Goal: Task Accomplishment & Management: Use online tool/utility

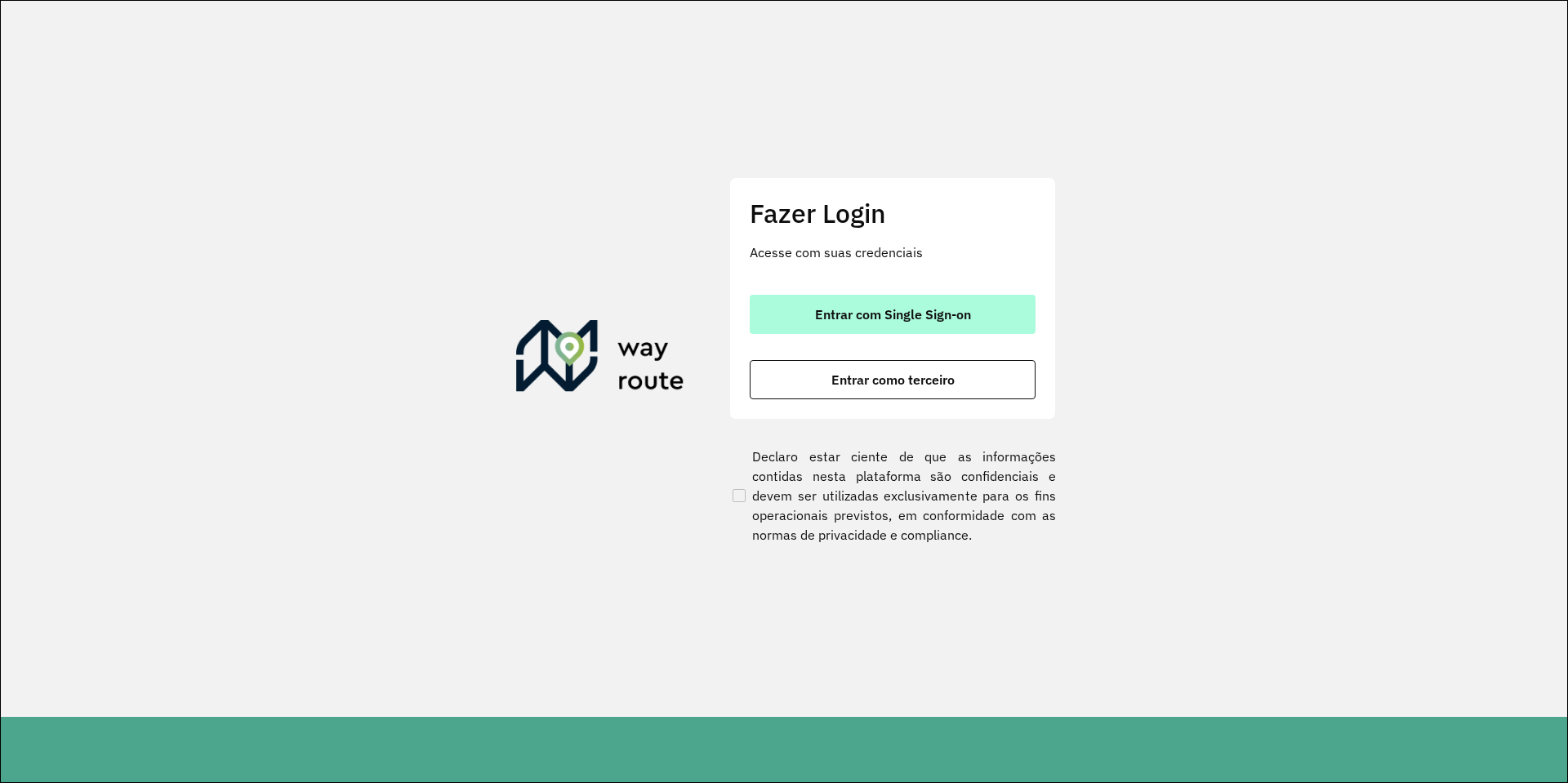
click at [908, 329] on button "Entrar com Single Sign-on" at bounding box center [892, 314] width 285 height 39
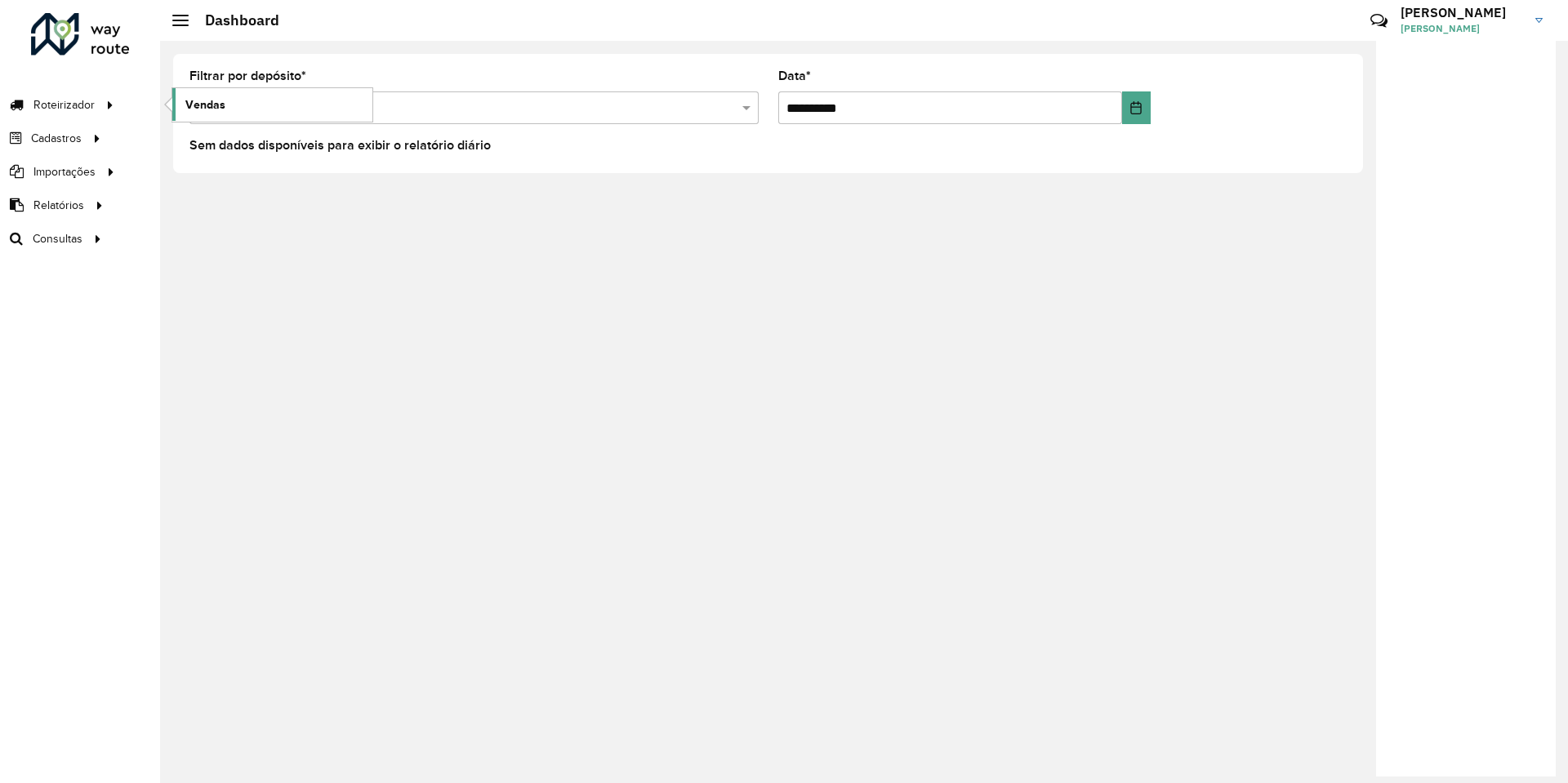
click at [214, 109] on span "Vendas" at bounding box center [205, 105] width 40 height 17
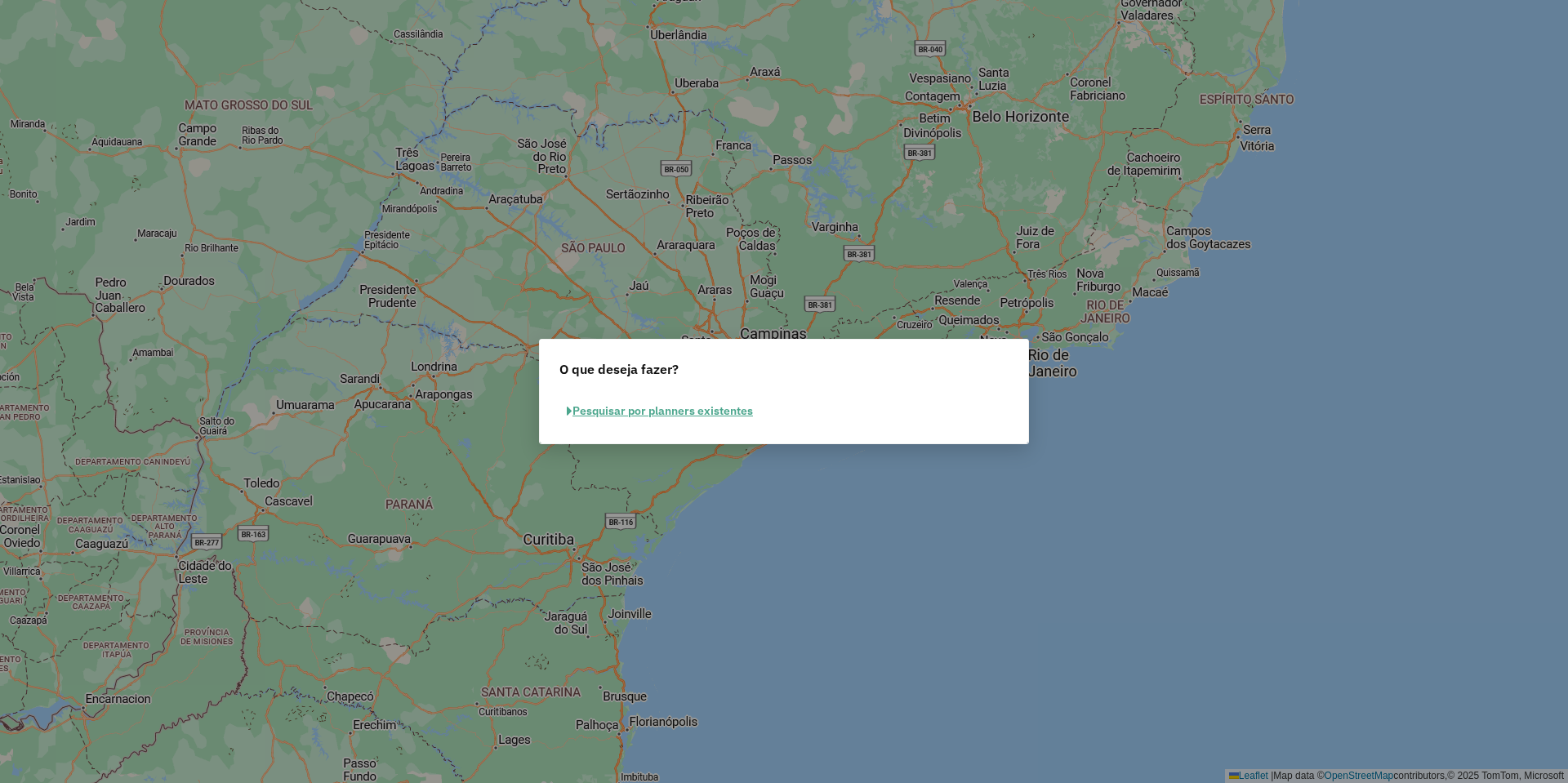
click at [710, 413] on button "Pesquisar por planners existentes" at bounding box center [660, 411] width 201 height 25
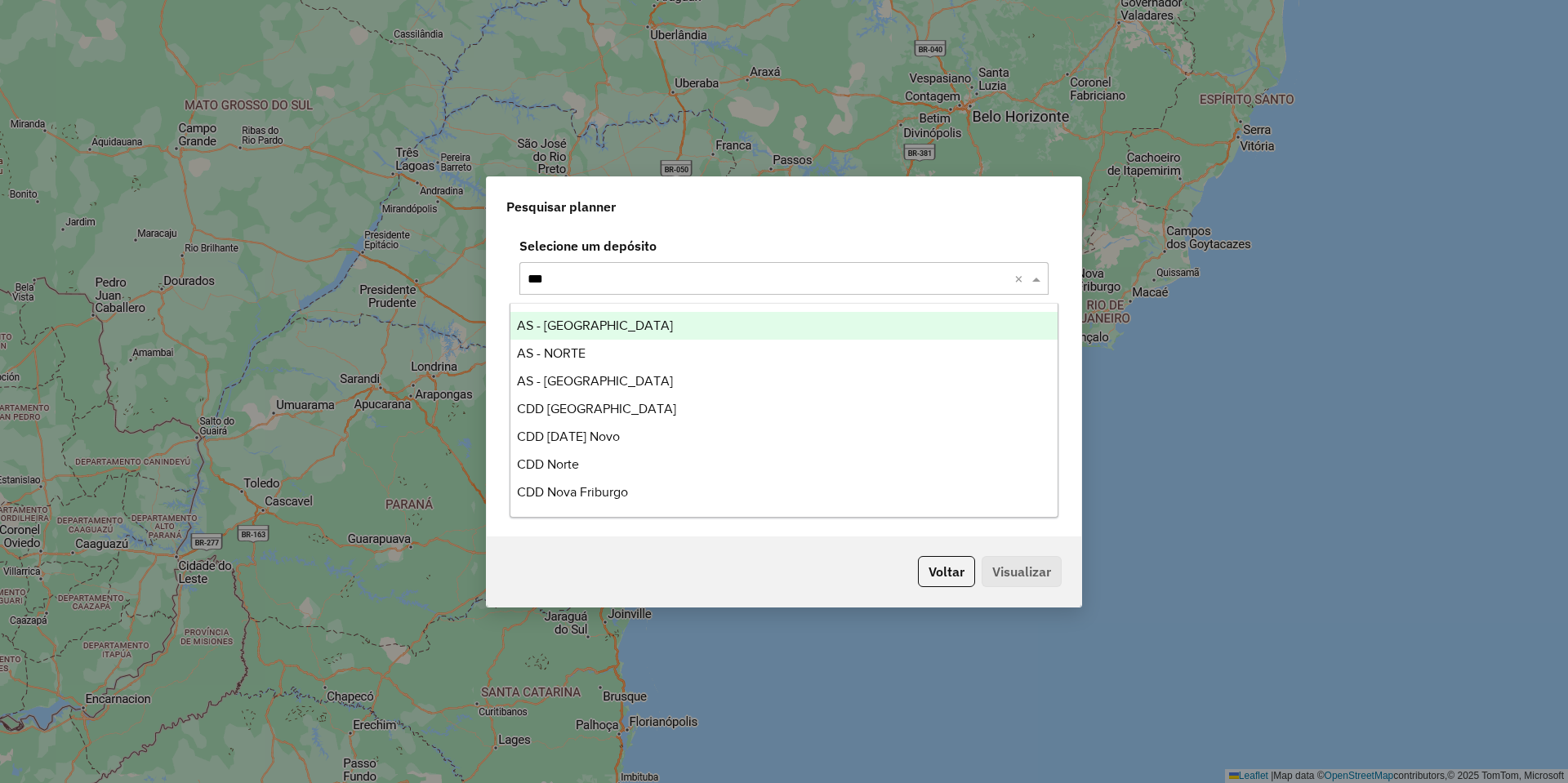
type input "****"
click at [693, 327] on div "CDD Nova Friburgo" at bounding box center [784, 326] width 547 height 28
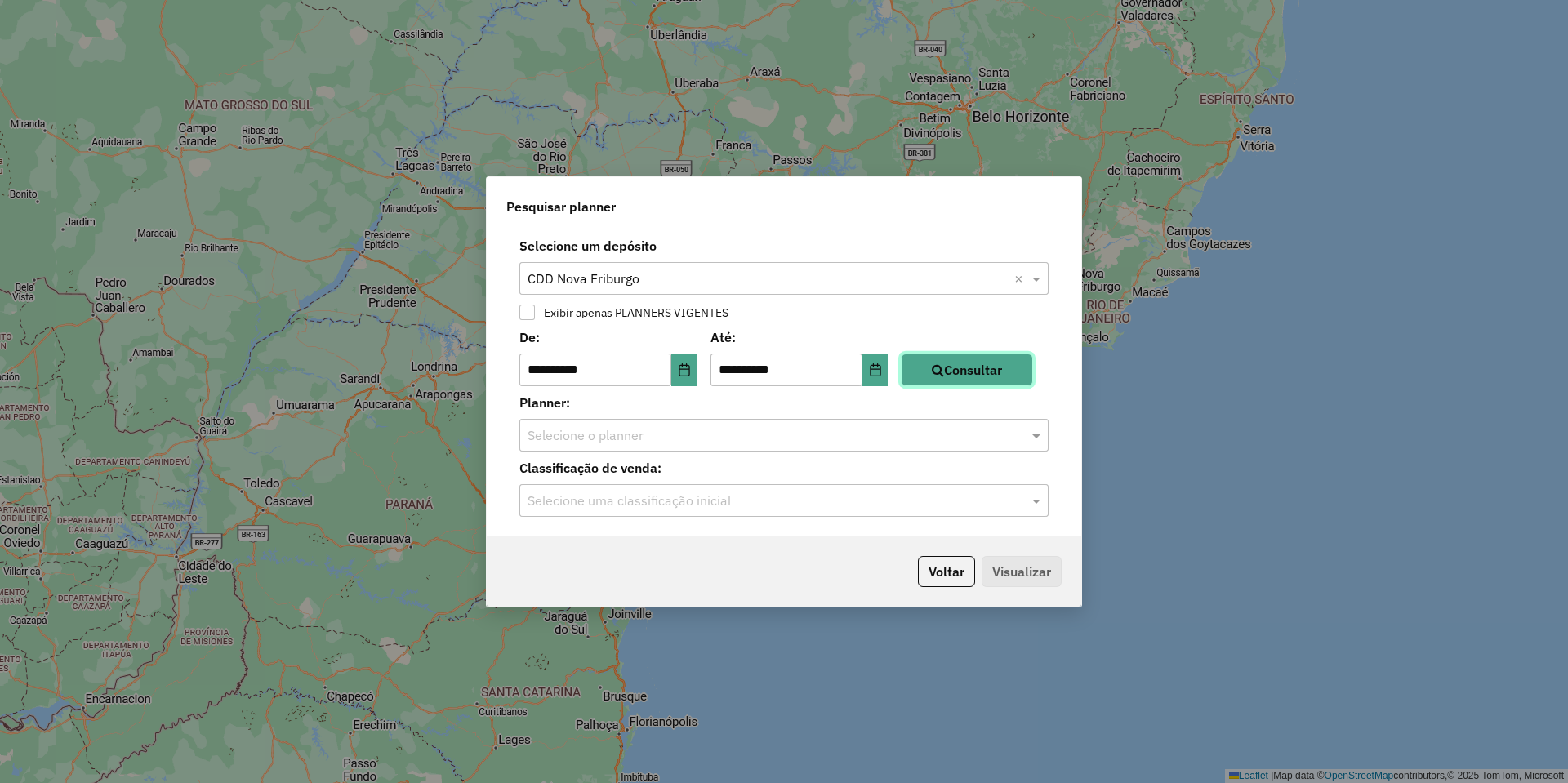
click at [1000, 384] on button "Consultar" at bounding box center [967, 369] width 133 height 32
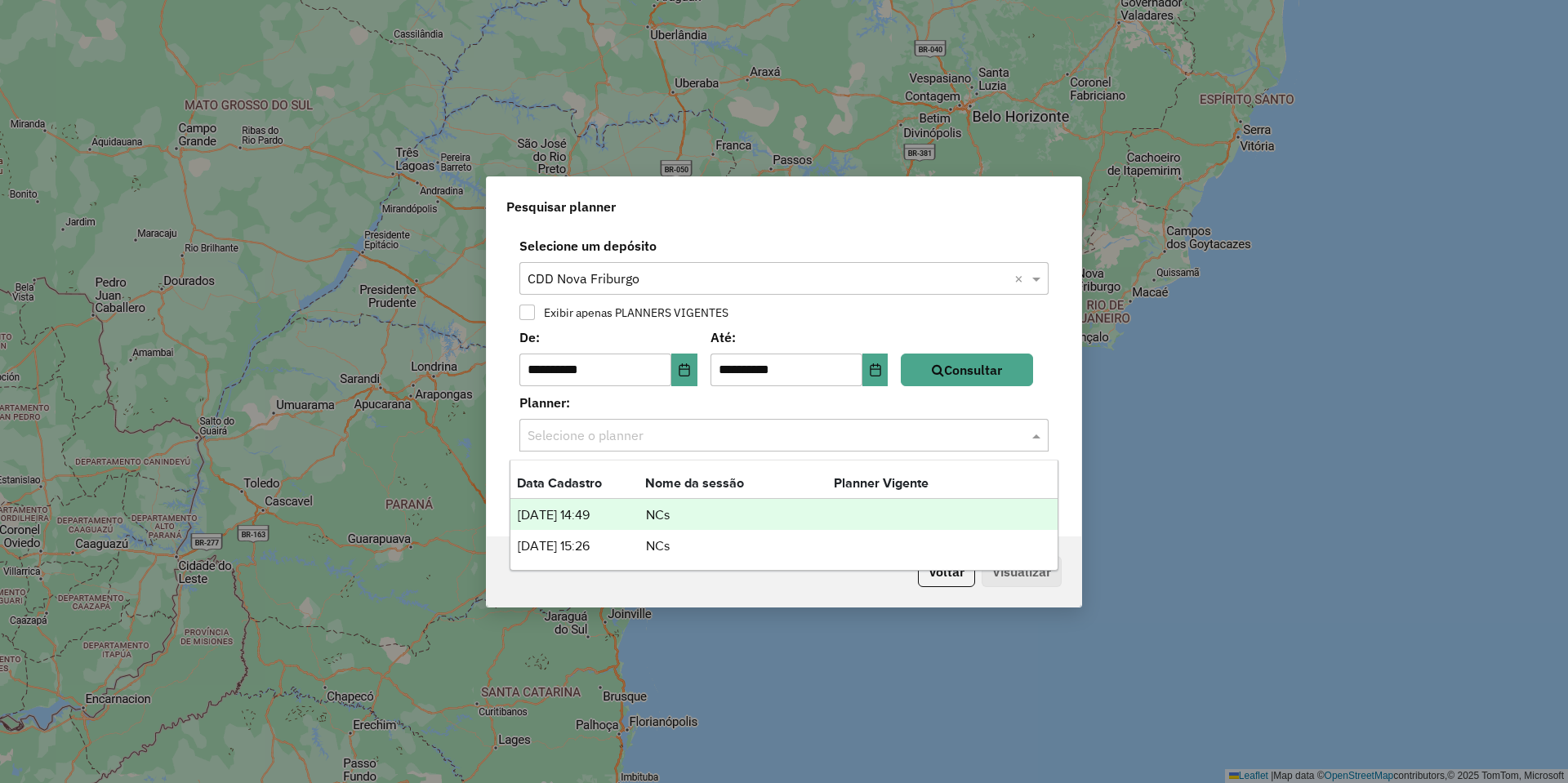
click at [791, 422] on div "Selecione o planner" at bounding box center [784, 435] width 529 height 32
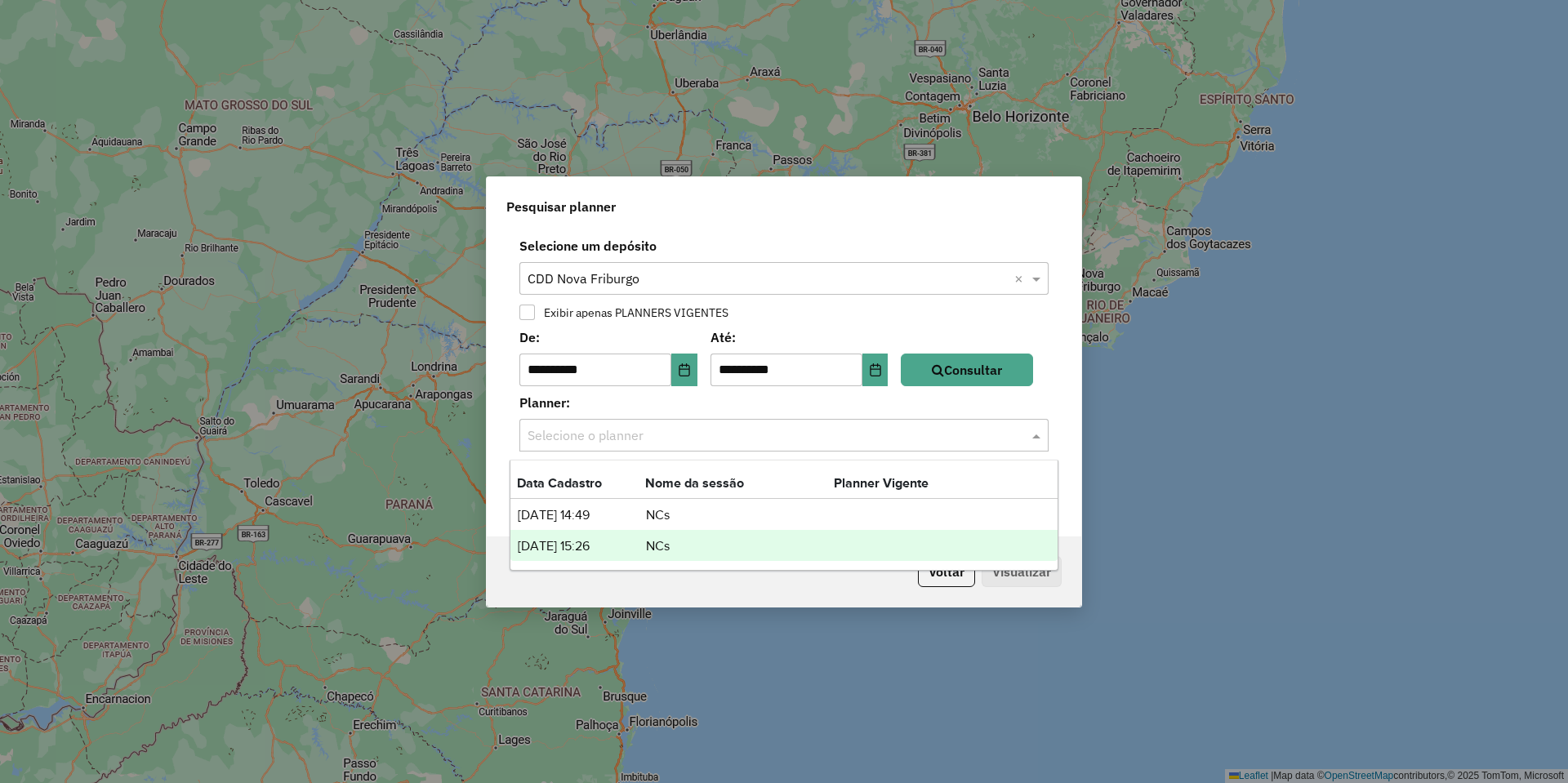
click at [661, 543] on td "NCs" at bounding box center [739, 546] width 188 height 21
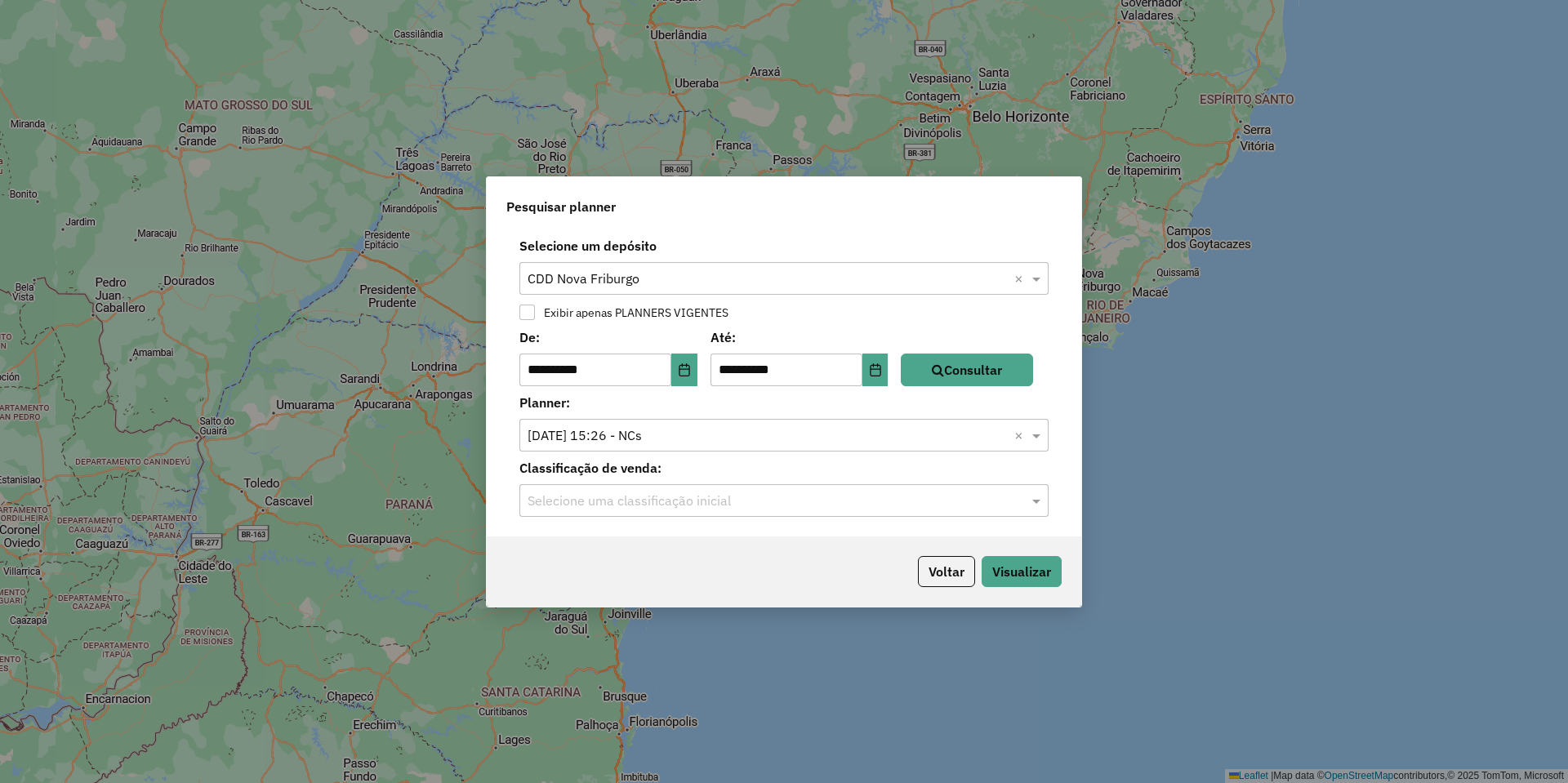
click at [664, 498] on input "text" at bounding box center [767, 501] width 480 height 19
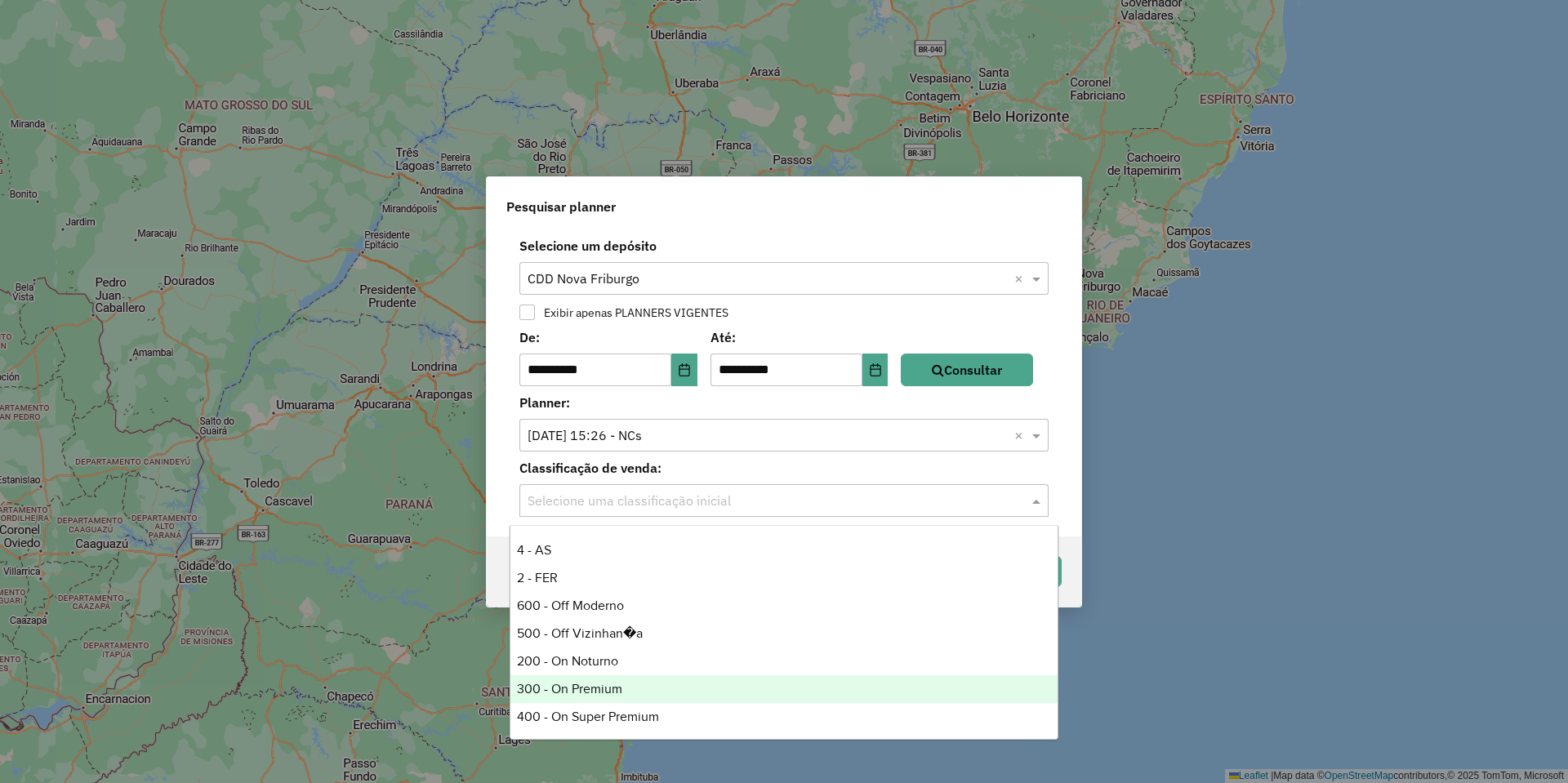
scroll to position [272, 0]
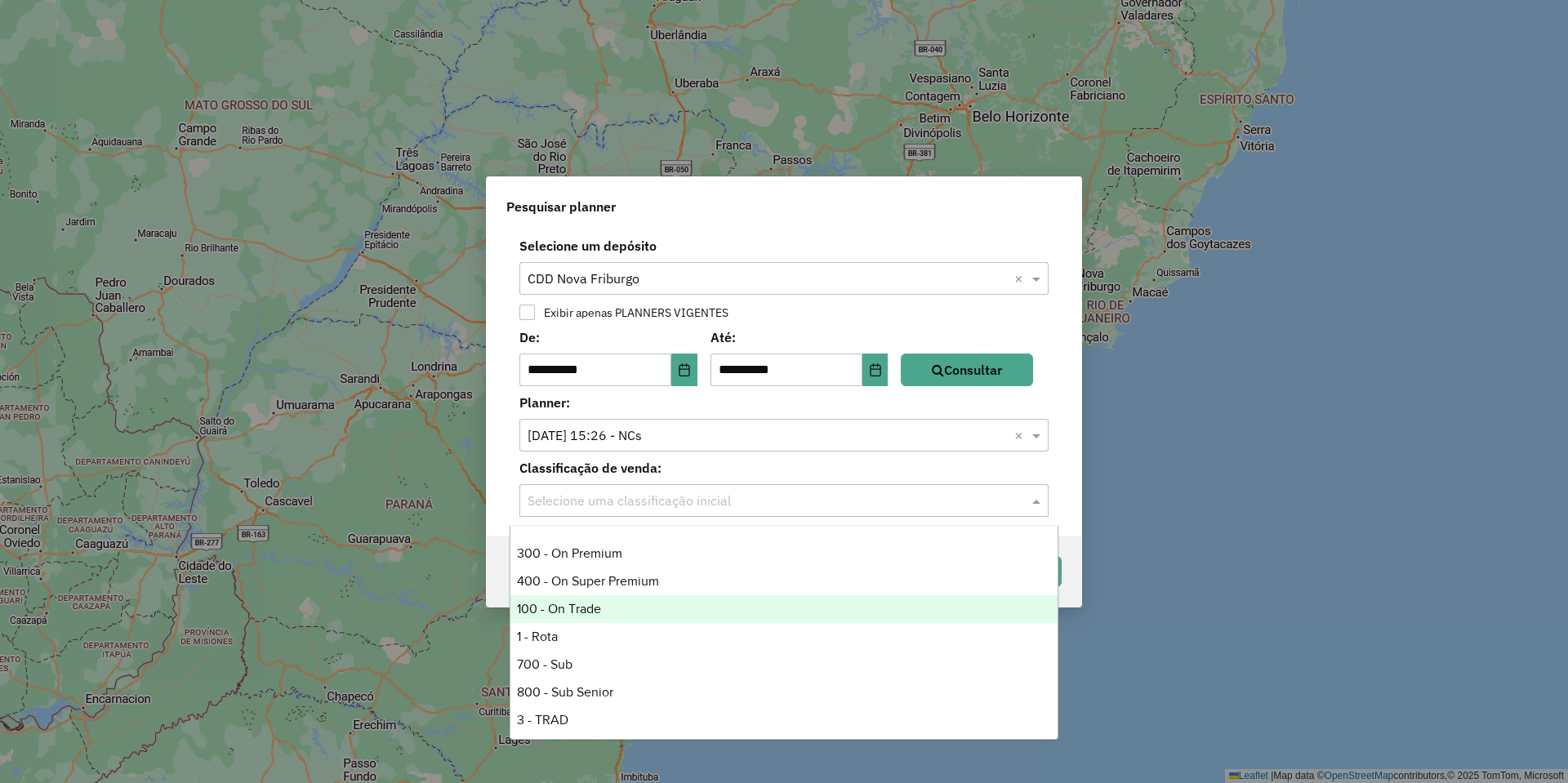
click at [591, 618] on div "100 - On Trade" at bounding box center [784, 609] width 547 height 28
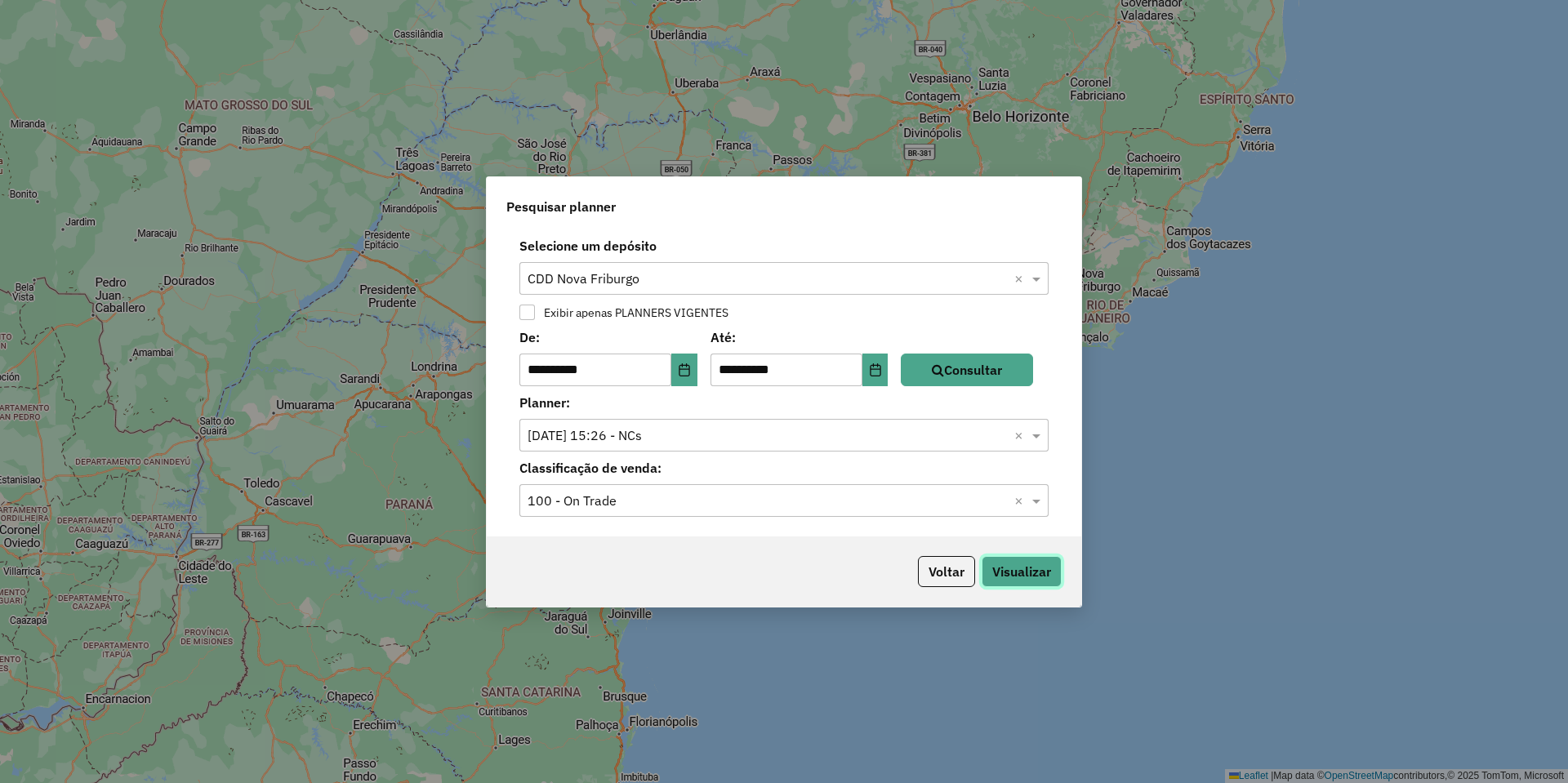
click at [1047, 580] on button "Visualizar" at bounding box center [1022, 572] width 80 height 31
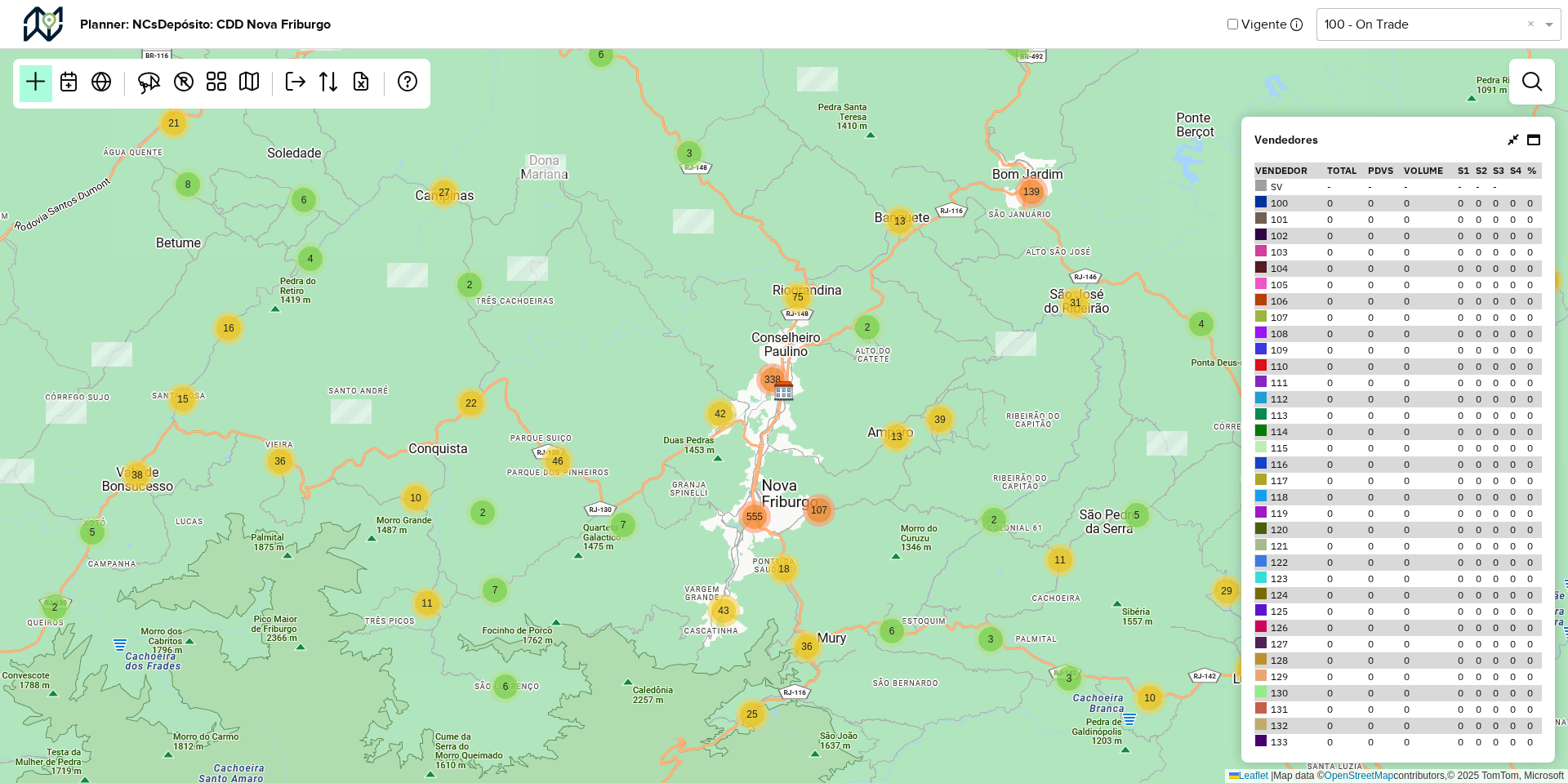
click at [41, 83] on em at bounding box center [36, 81] width 19 height 19
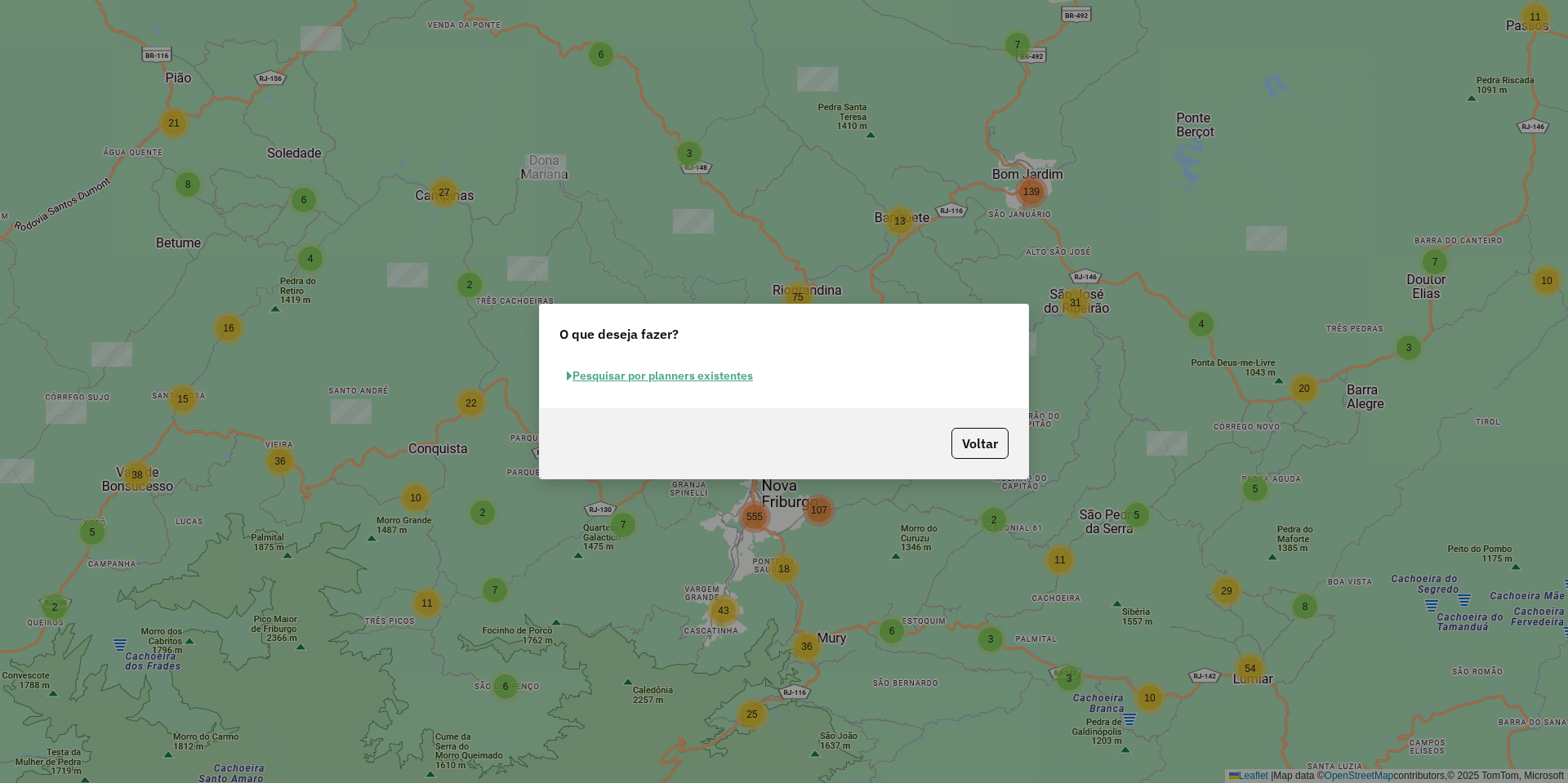
click at [723, 363] on button "Pesquisar por planners existentes" at bounding box center [660, 375] width 201 height 25
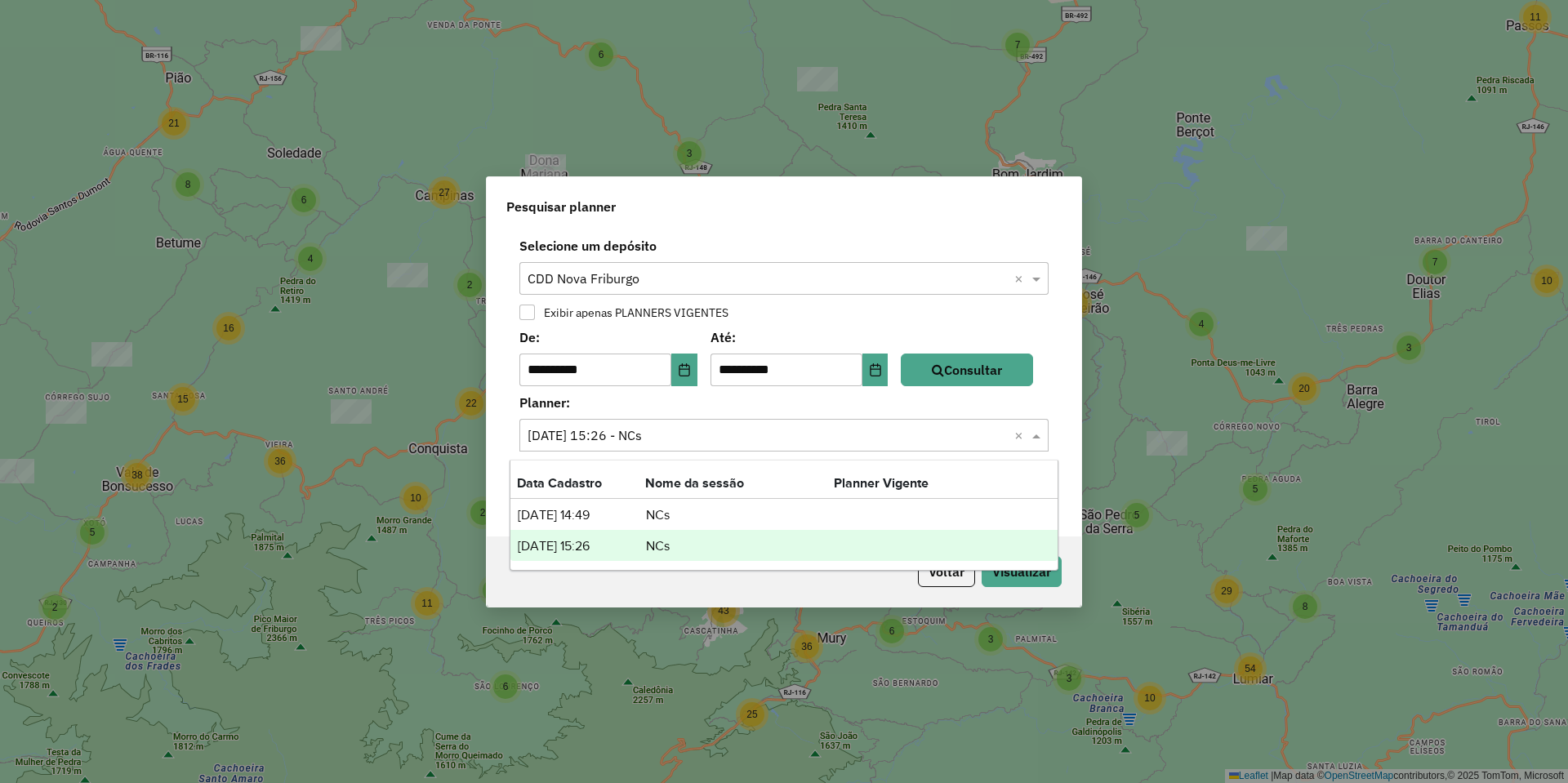
click at [718, 432] on input "text" at bounding box center [767, 436] width 480 height 19
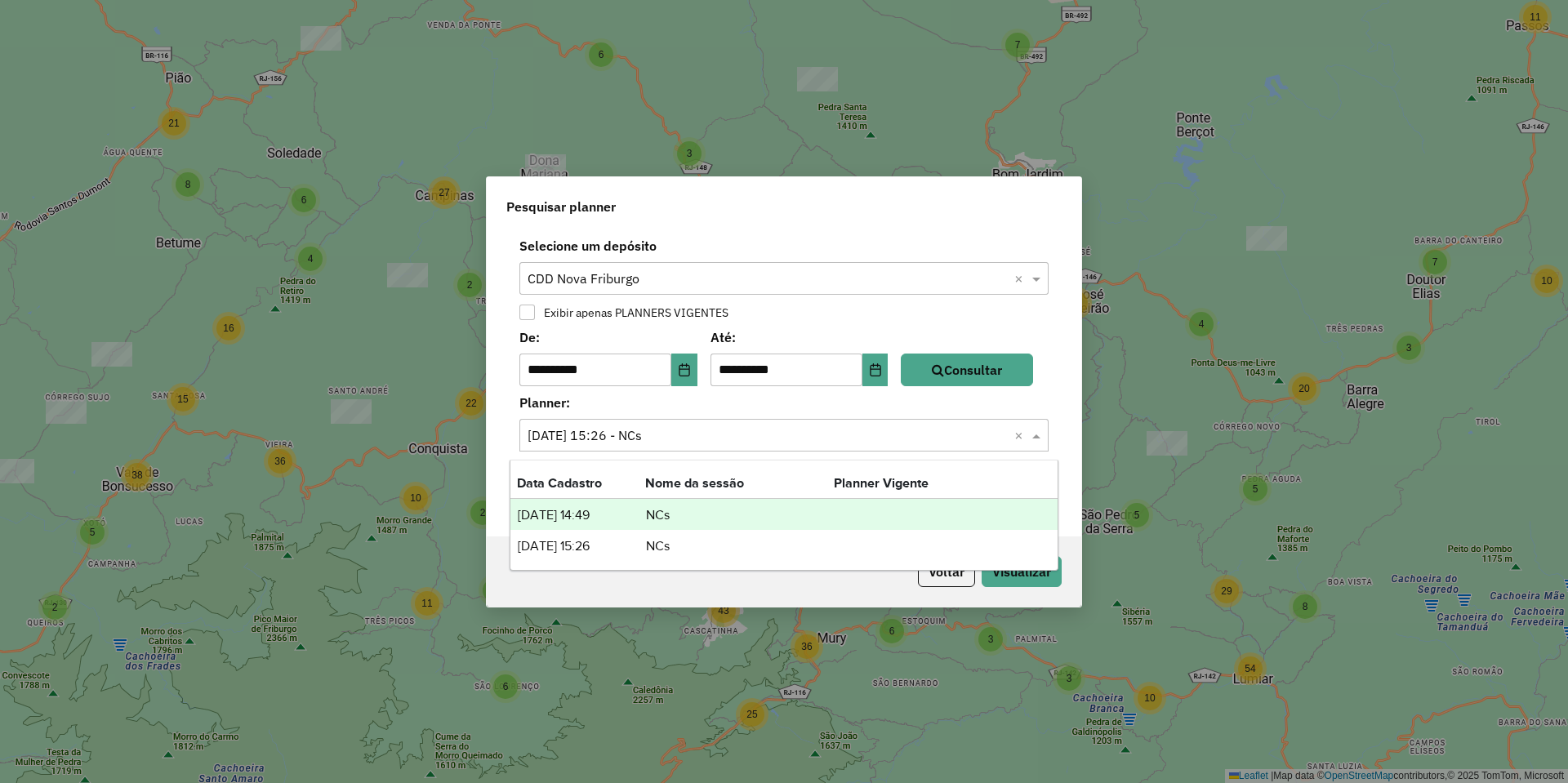
click at [641, 527] on div "27/08/2025 14:49 NCs" at bounding box center [784, 515] width 547 height 31
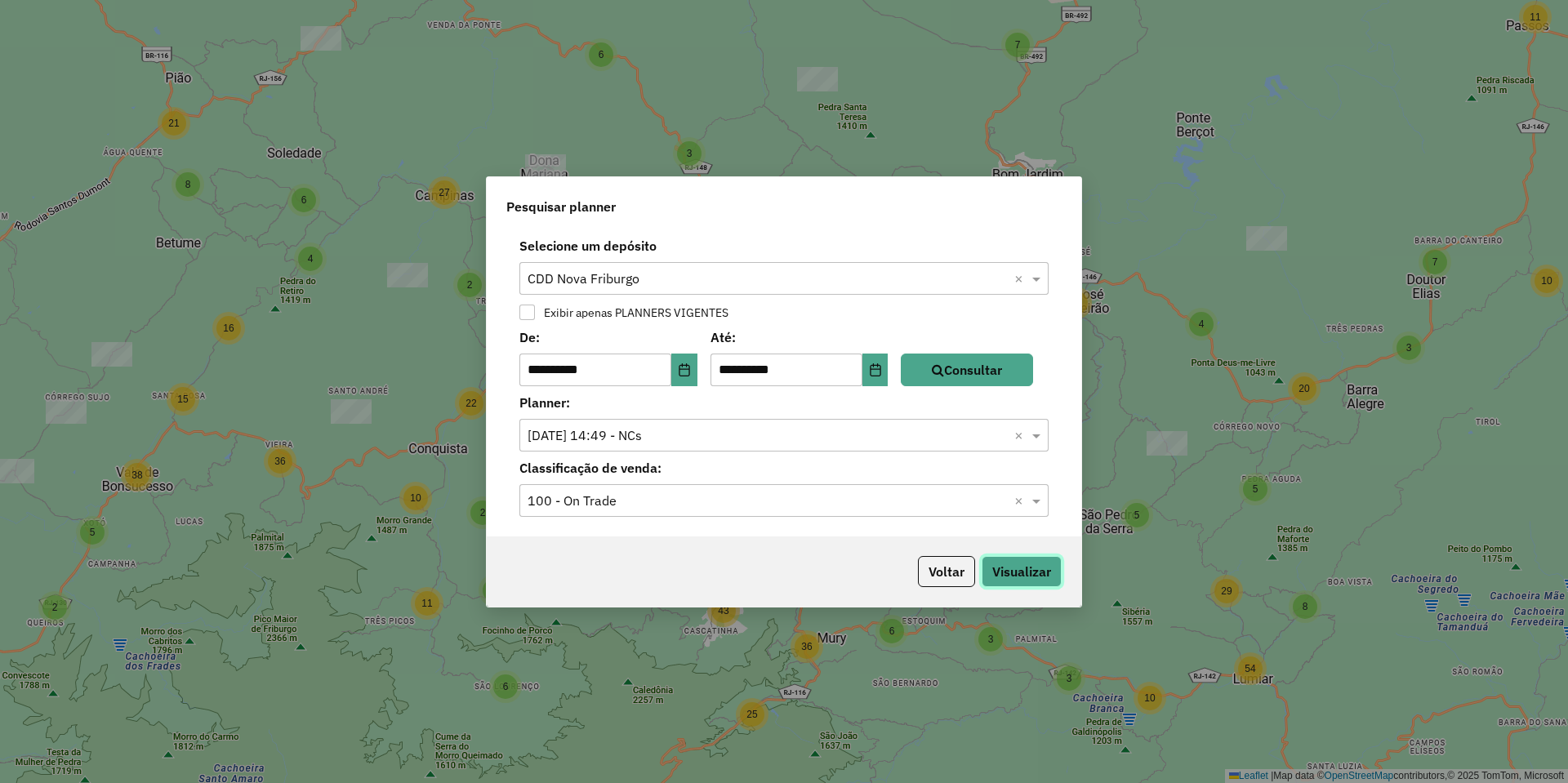
click at [1000, 568] on button "Visualizar" at bounding box center [1022, 572] width 80 height 31
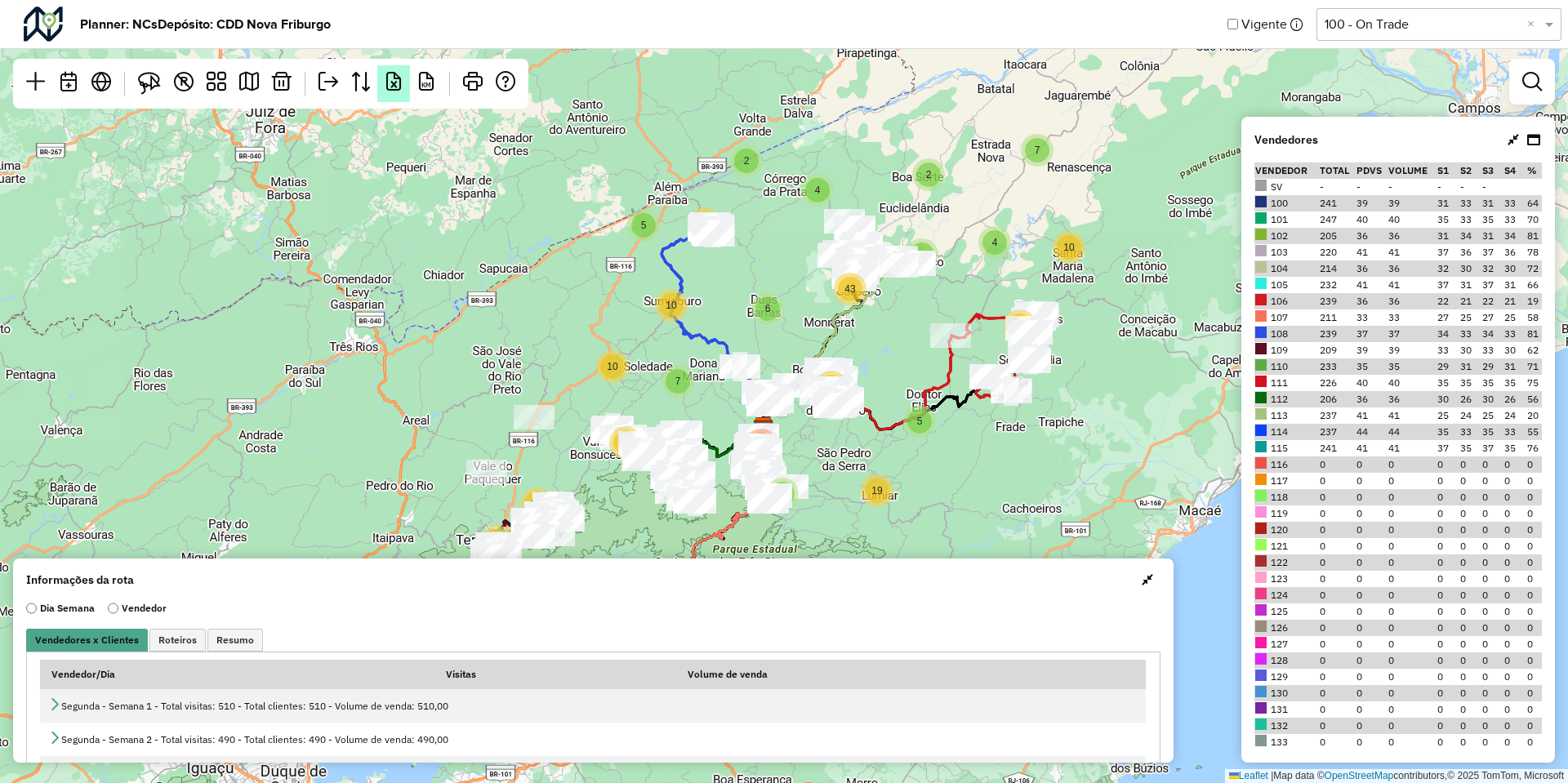
click at [403, 82] on link at bounding box center [393, 84] width 32 height 37
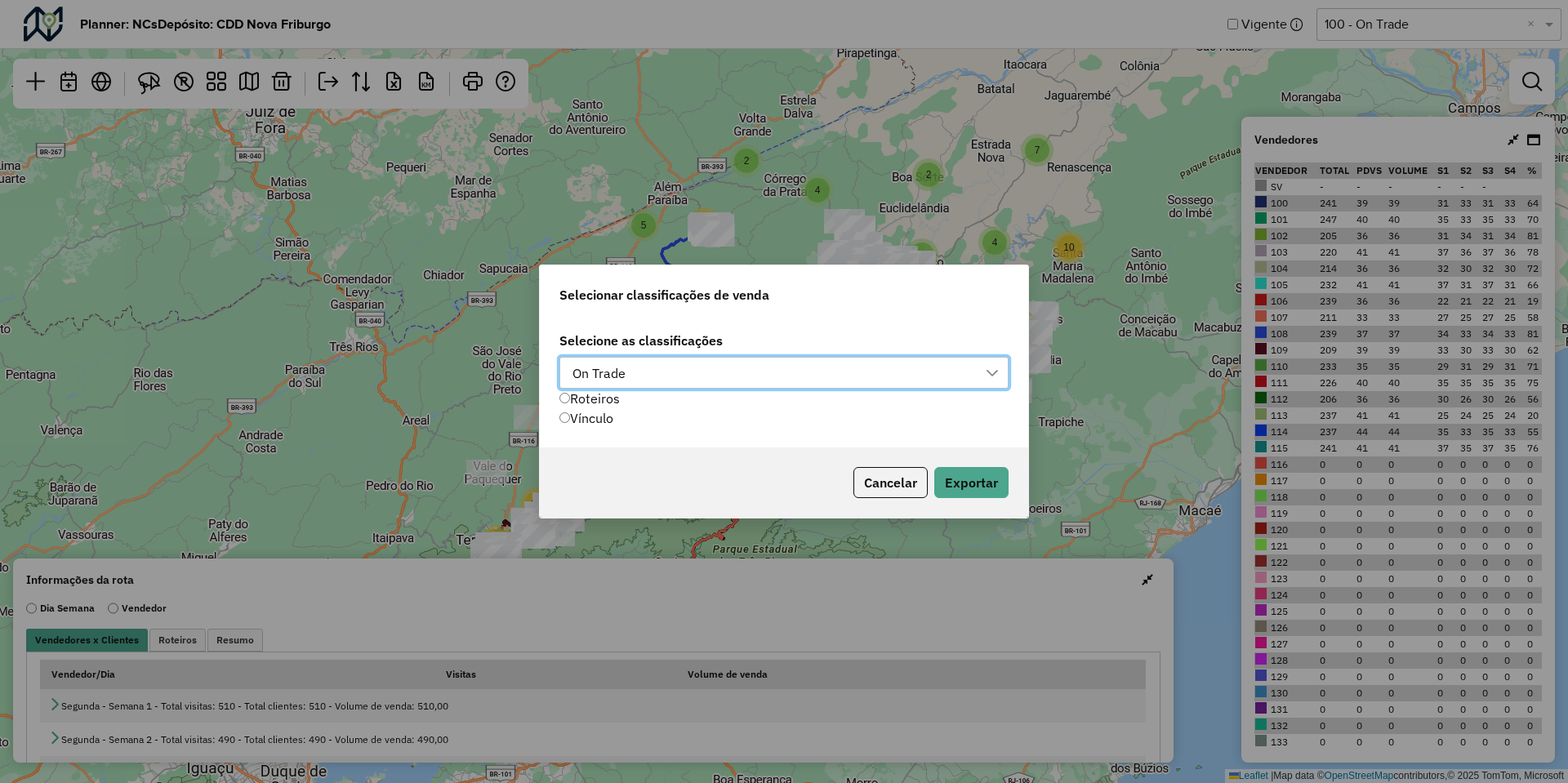
scroll to position [11, 74]
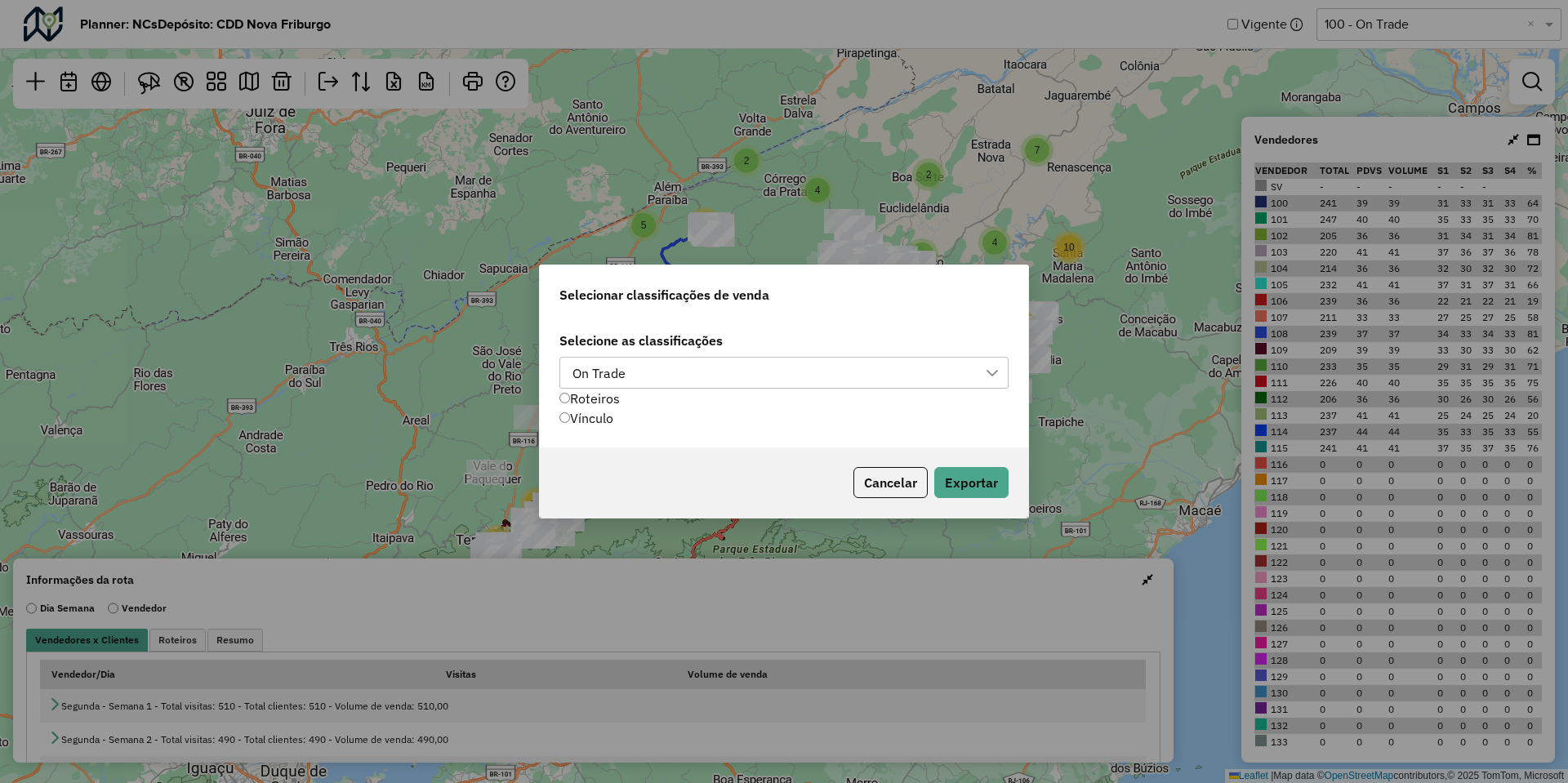
click at [627, 375] on div "On Trade" at bounding box center [599, 374] width 65 height 31
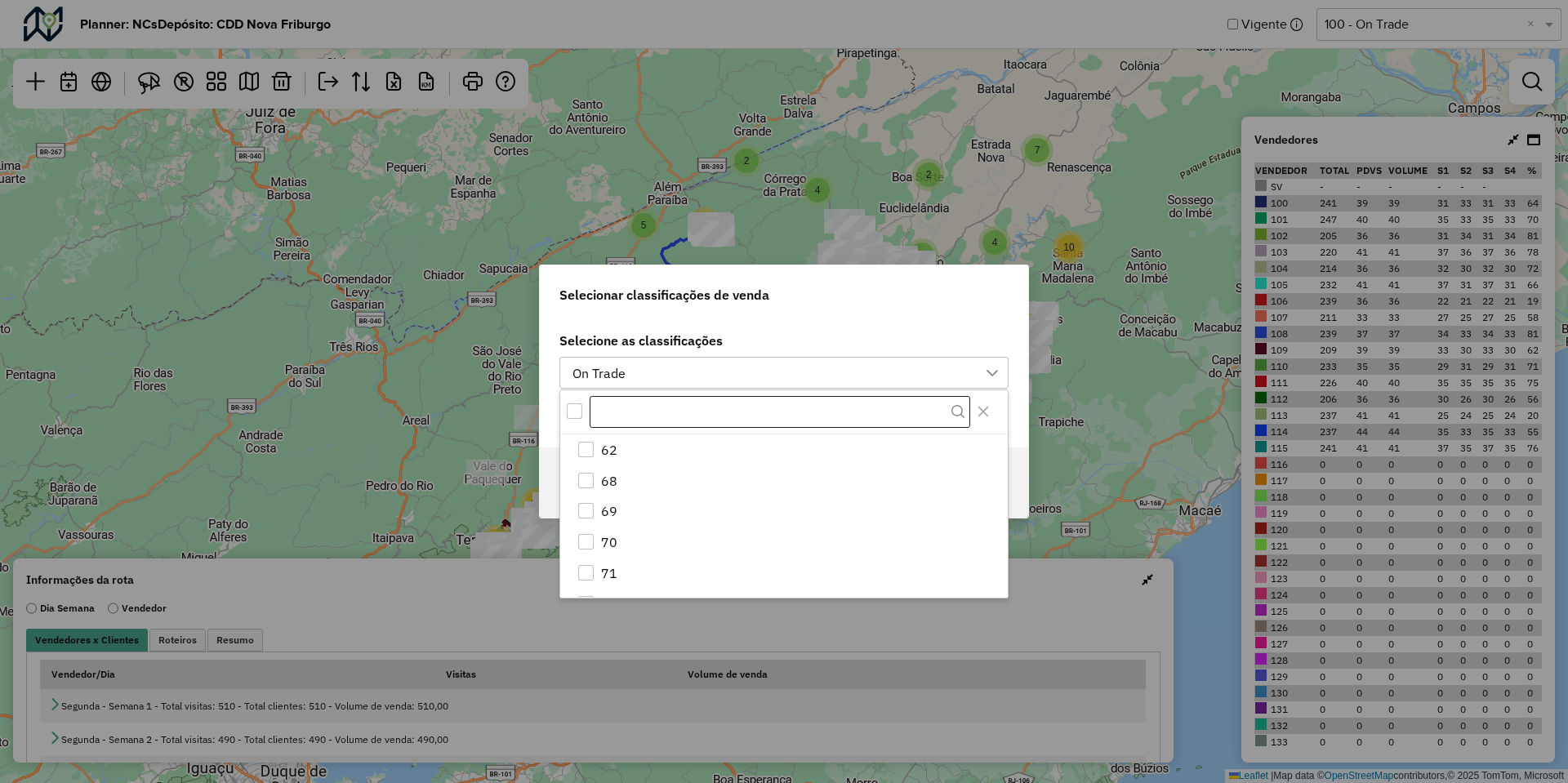
scroll to position [237, 0]
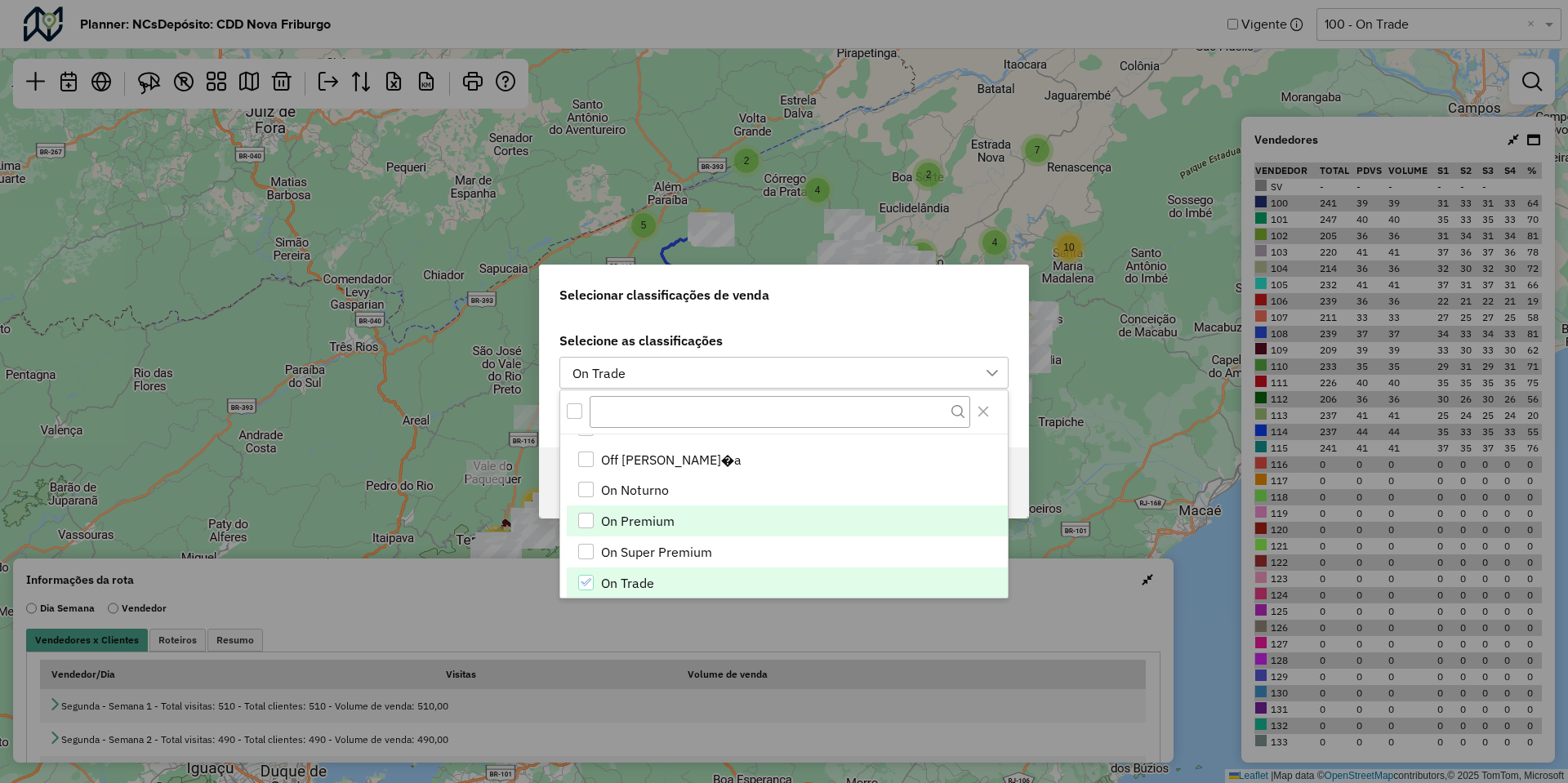
click at [633, 527] on span "On Premium" at bounding box center [638, 521] width 73 height 19
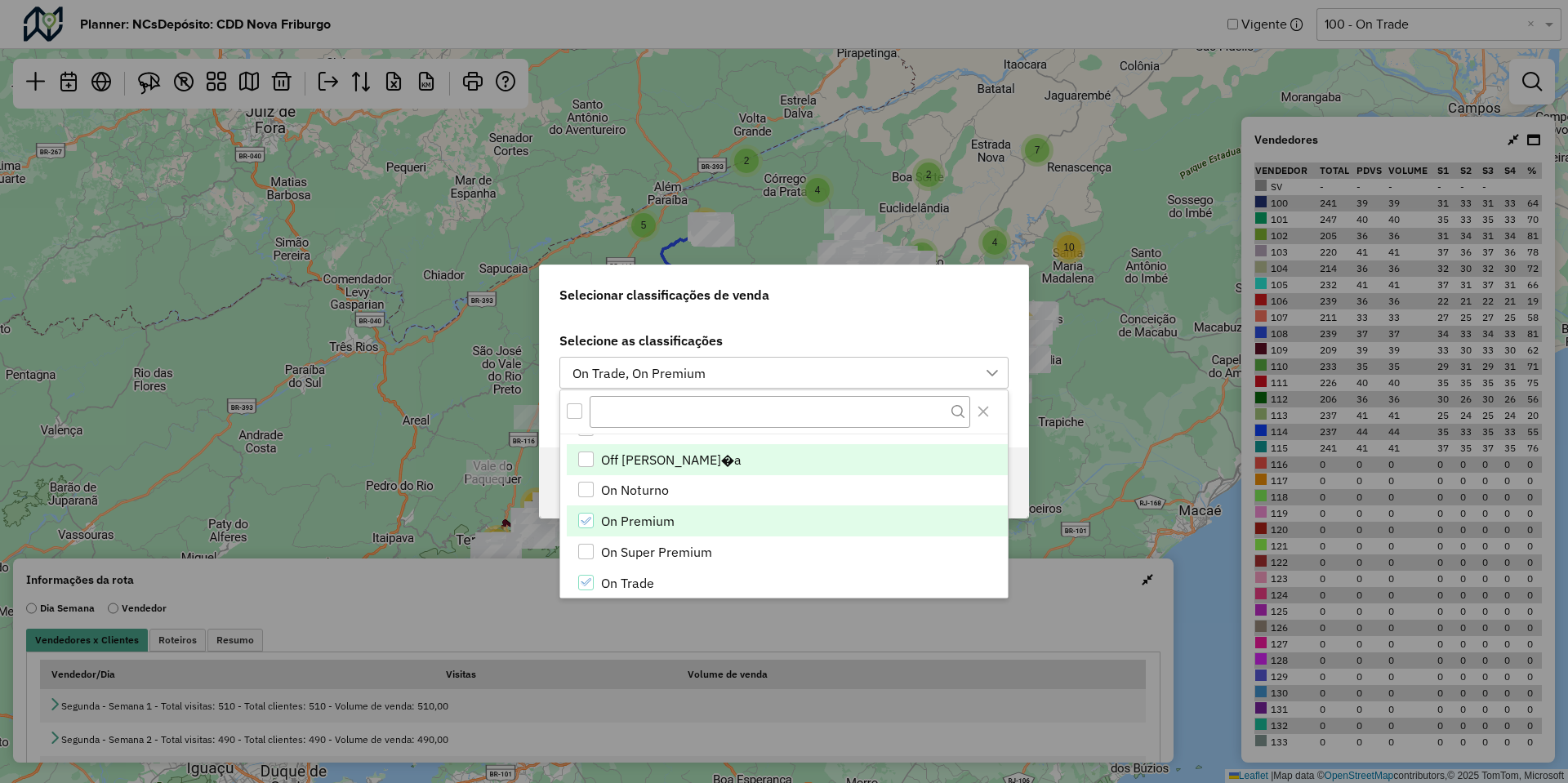
click at [619, 464] on span "Off Vizinhan�a" at bounding box center [671, 460] width 140 height 19
click at [772, 289] on div "Selecionar classificações de venda" at bounding box center [784, 292] width 489 height 52
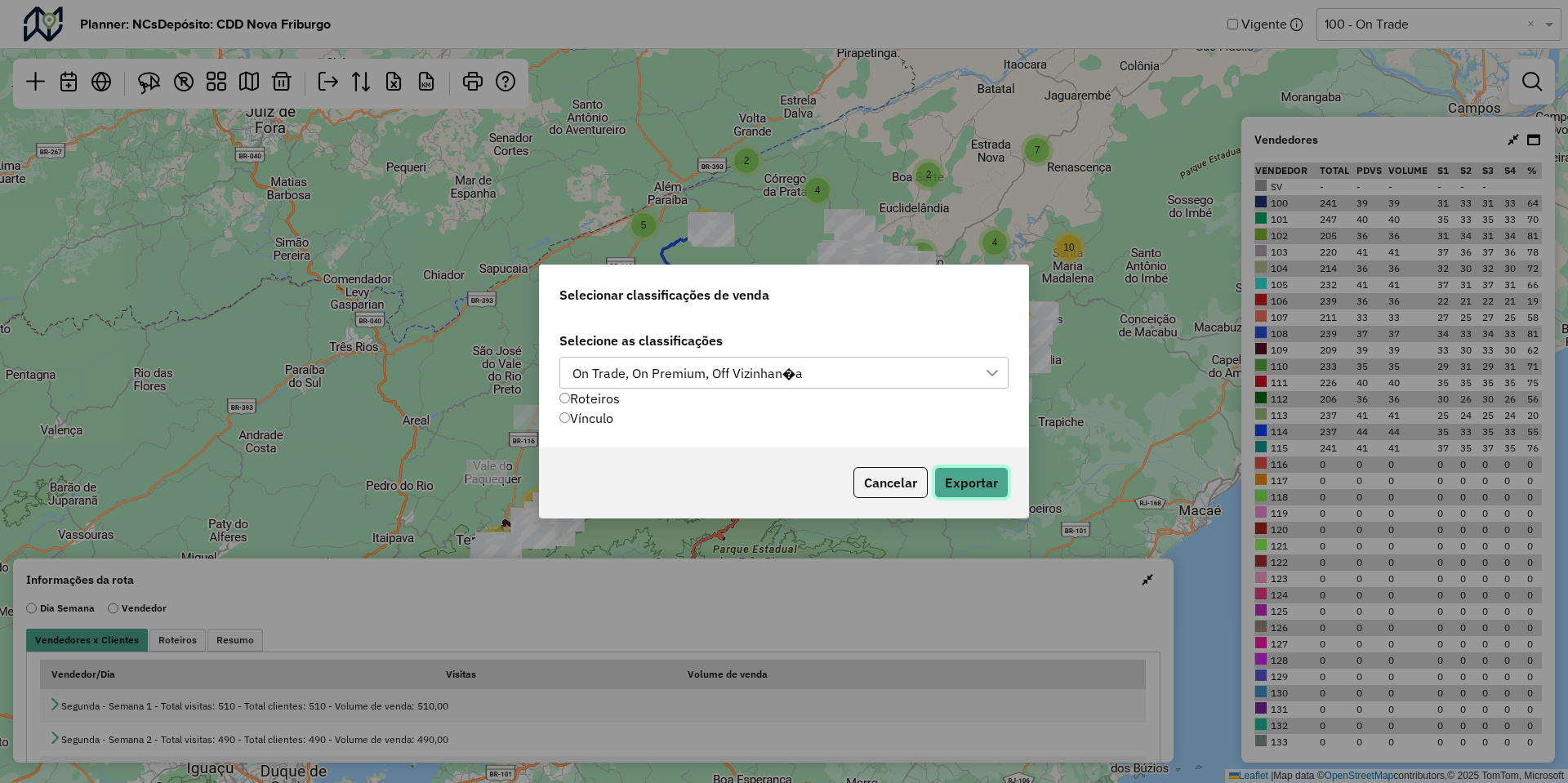
click at [984, 476] on button "Exportar" at bounding box center [970, 483] width 74 height 31
click at [895, 485] on button "Cancelar" at bounding box center [890, 483] width 74 height 31
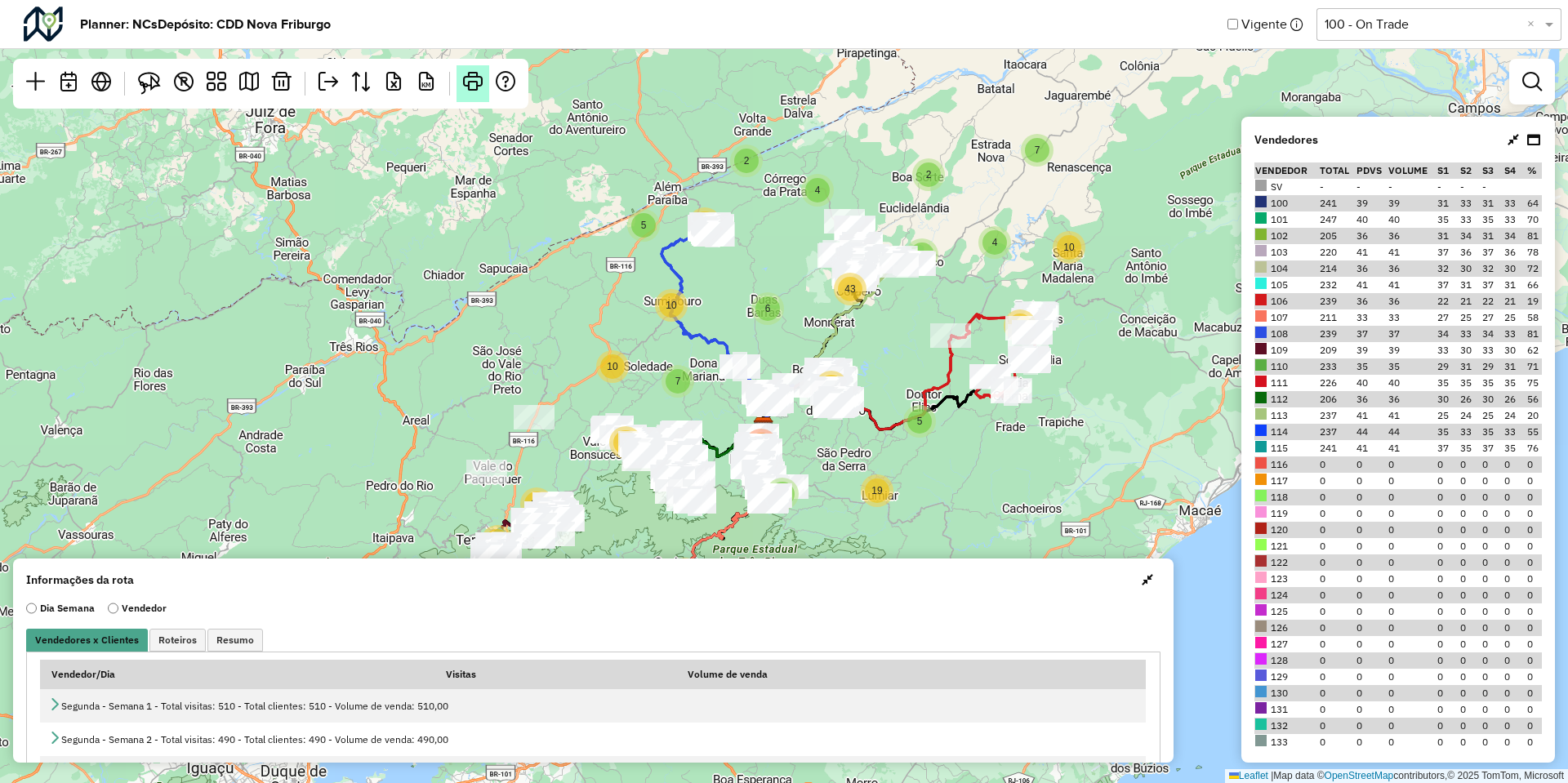
click at [469, 81] on em at bounding box center [473, 81] width 19 height 19
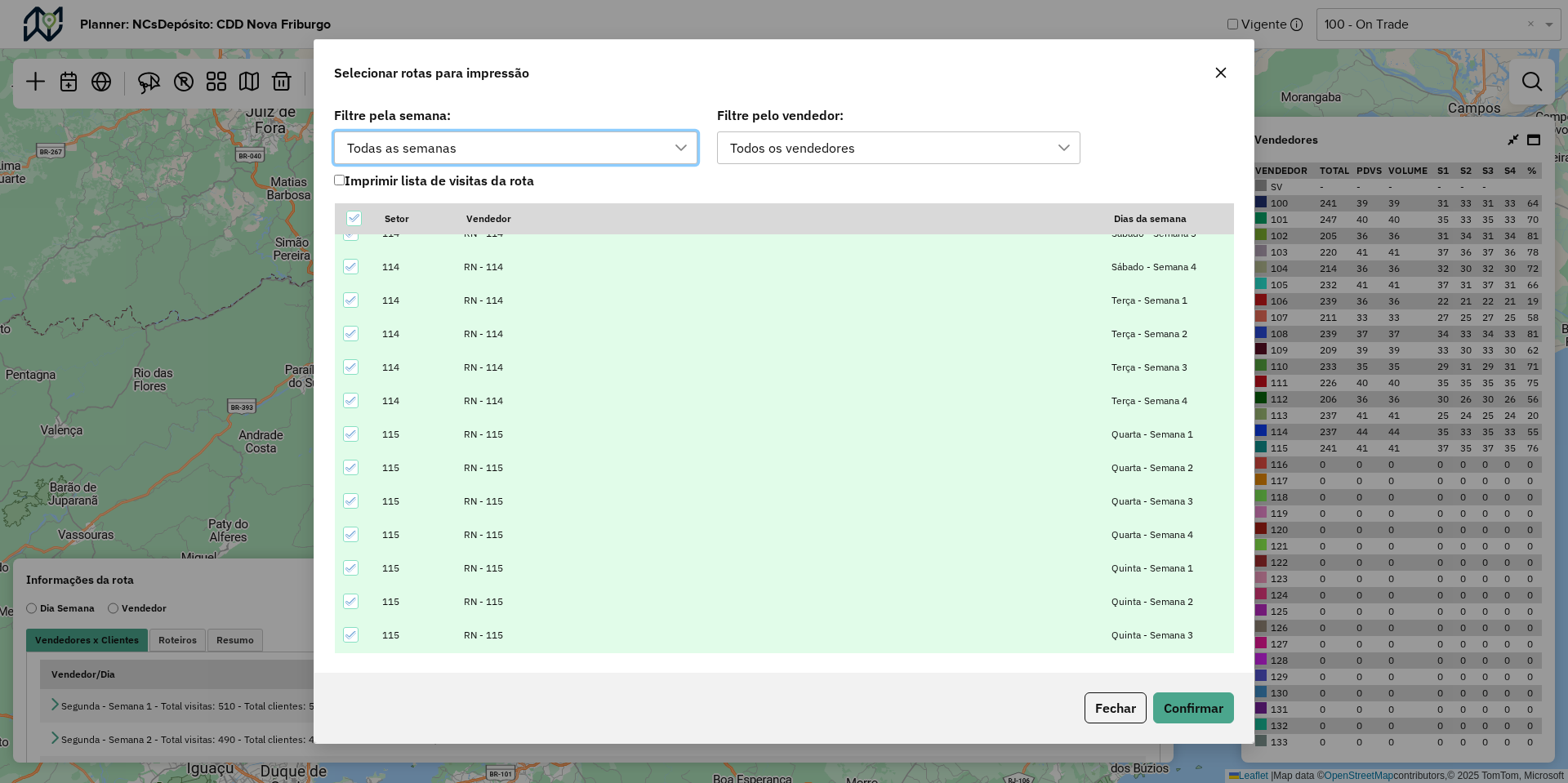
scroll to position [12441, 0]
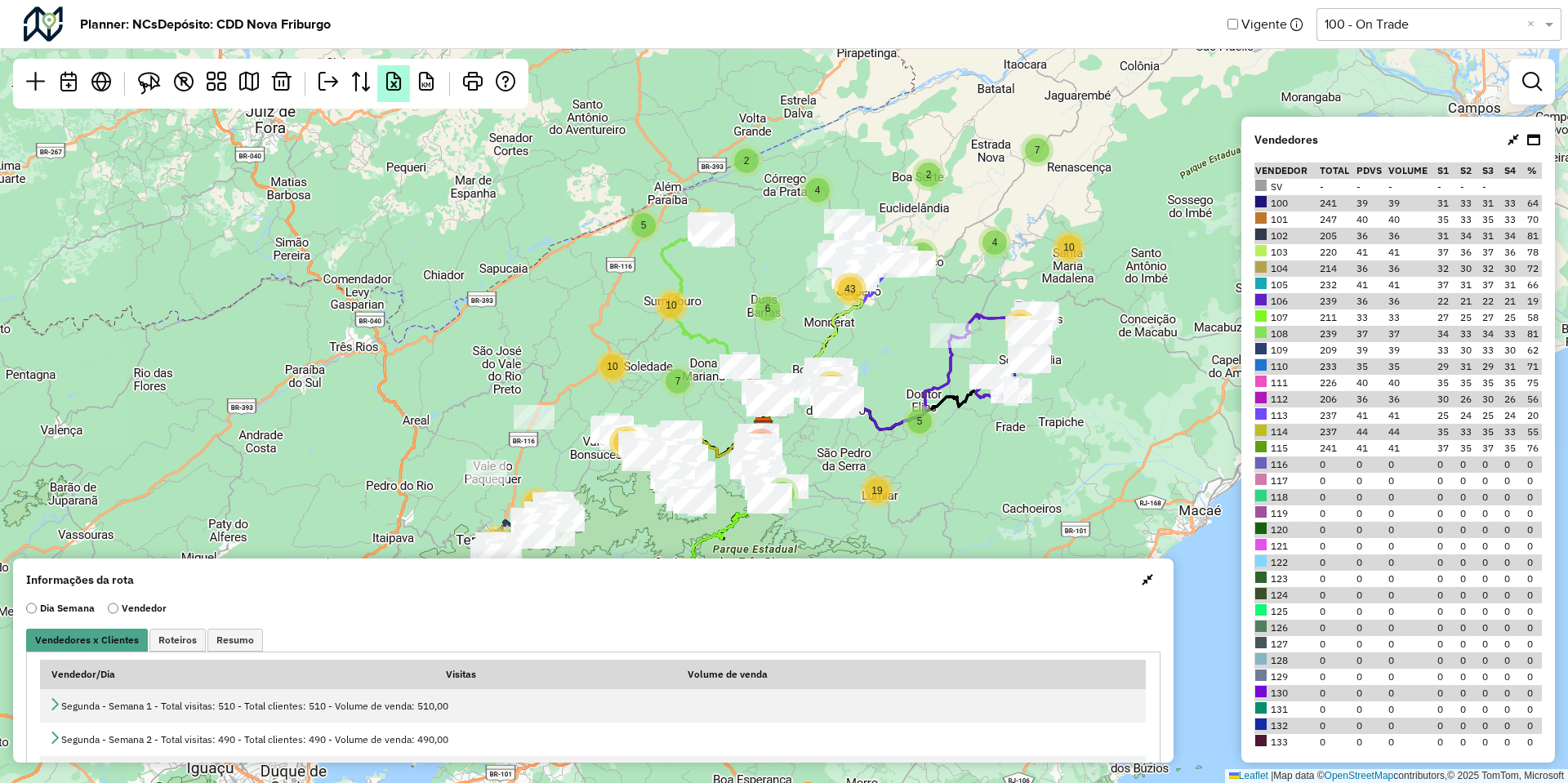
click at [394, 94] on link at bounding box center [393, 84] width 32 height 37
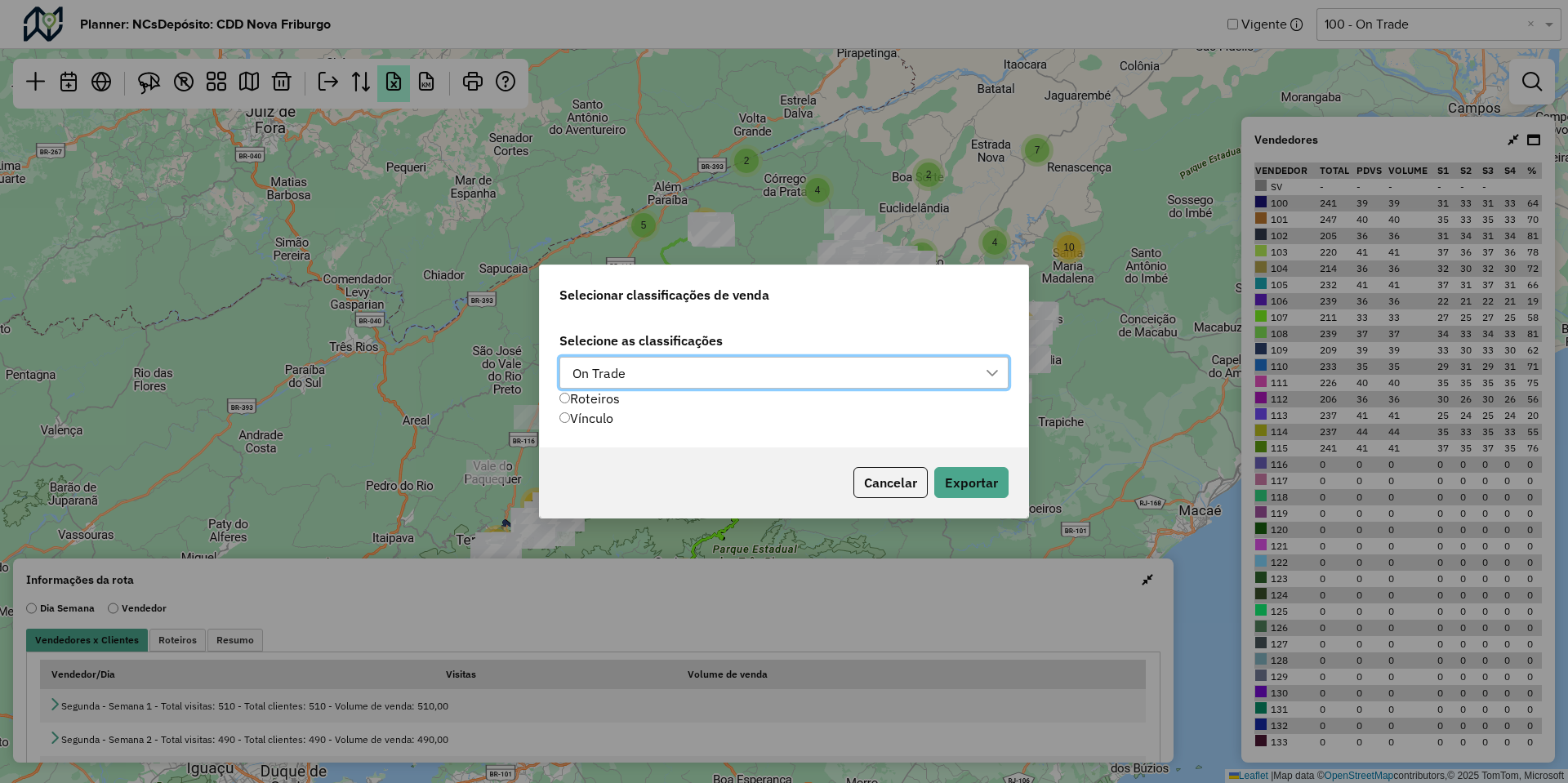
scroll to position [11, 74]
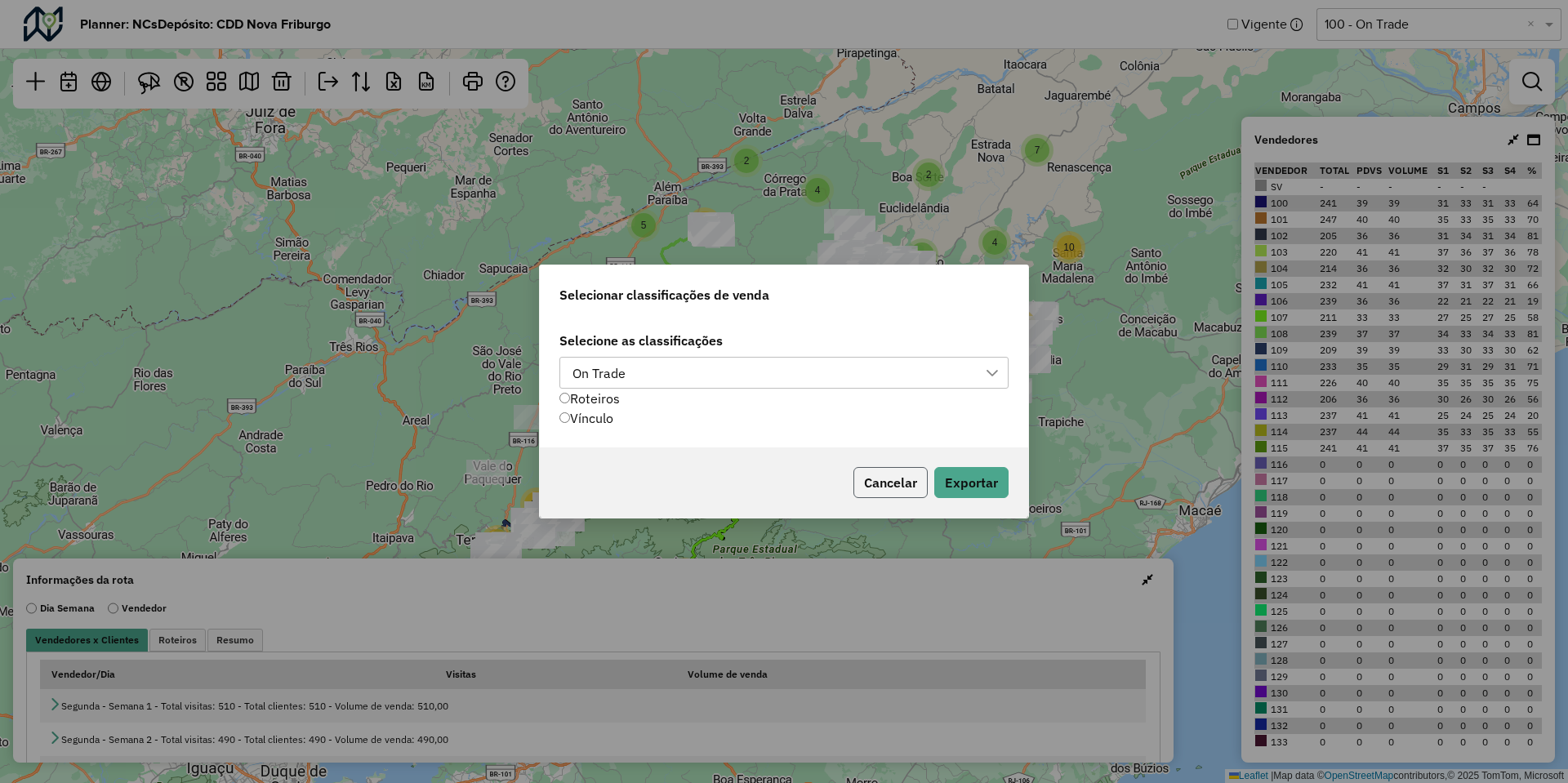
click at [889, 473] on button "Cancelar" at bounding box center [890, 483] width 74 height 31
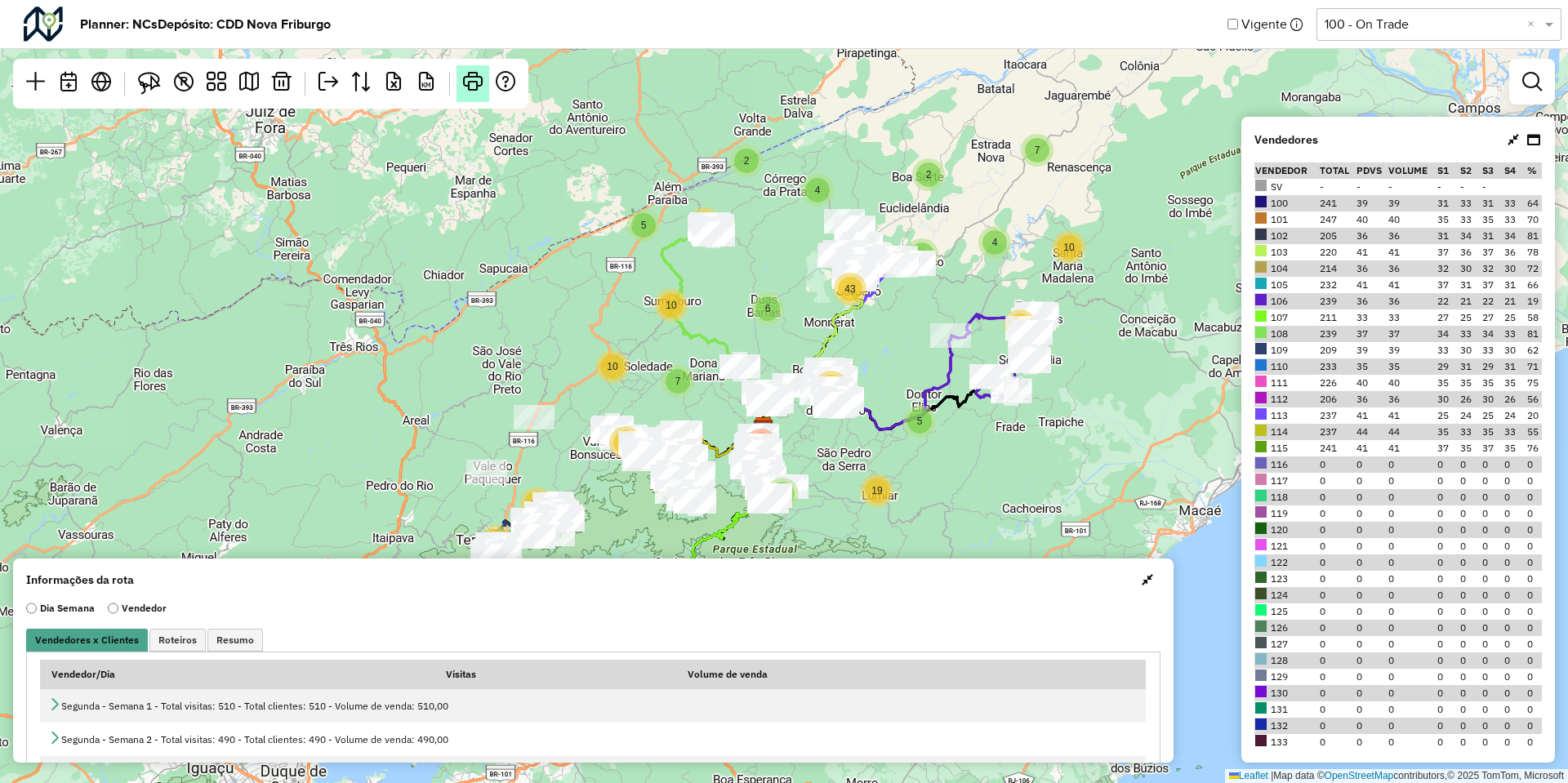
click at [471, 88] on em at bounding box center [473, 81] width 19 height 19
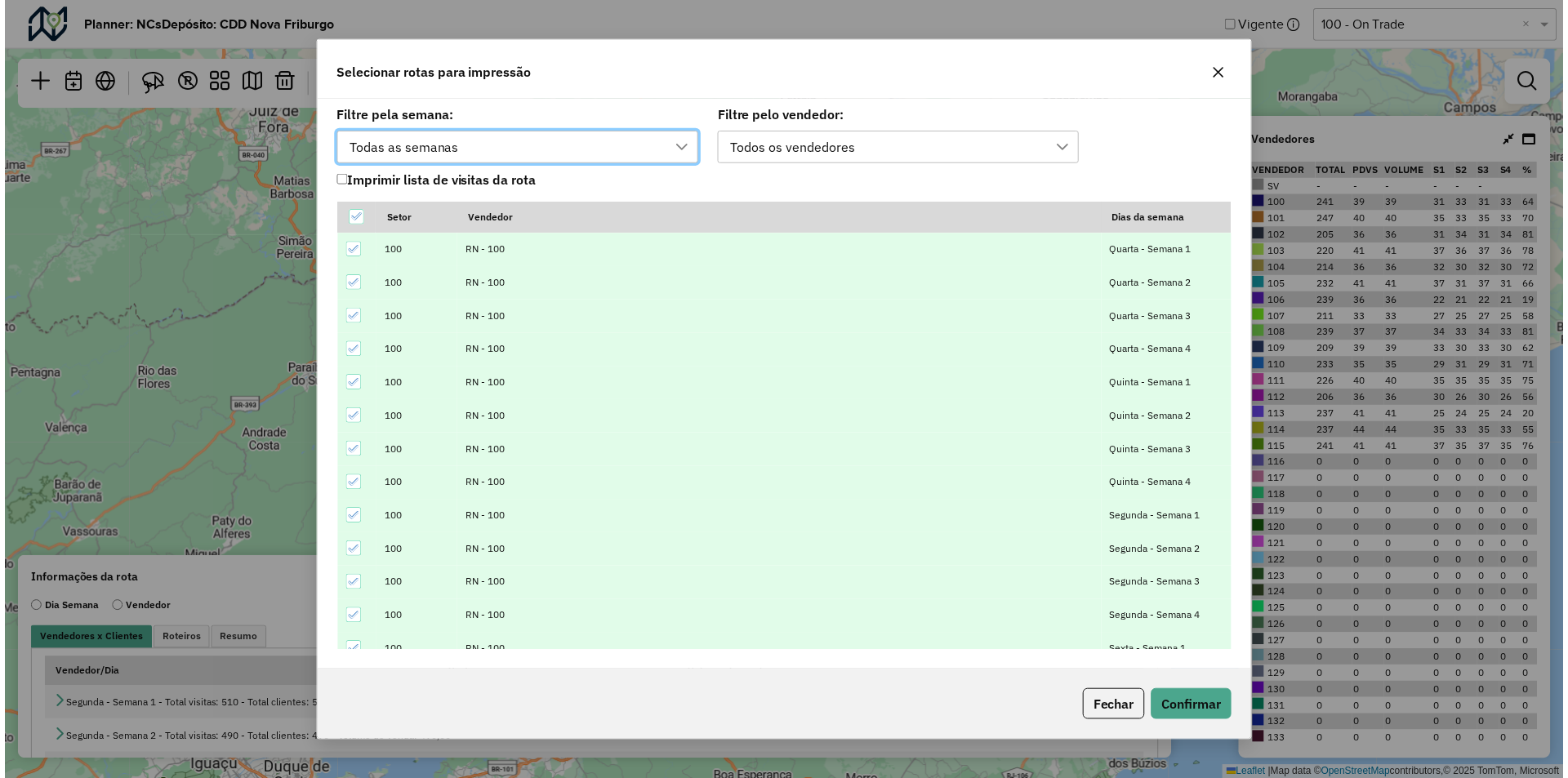
scroll to position [12, 74]
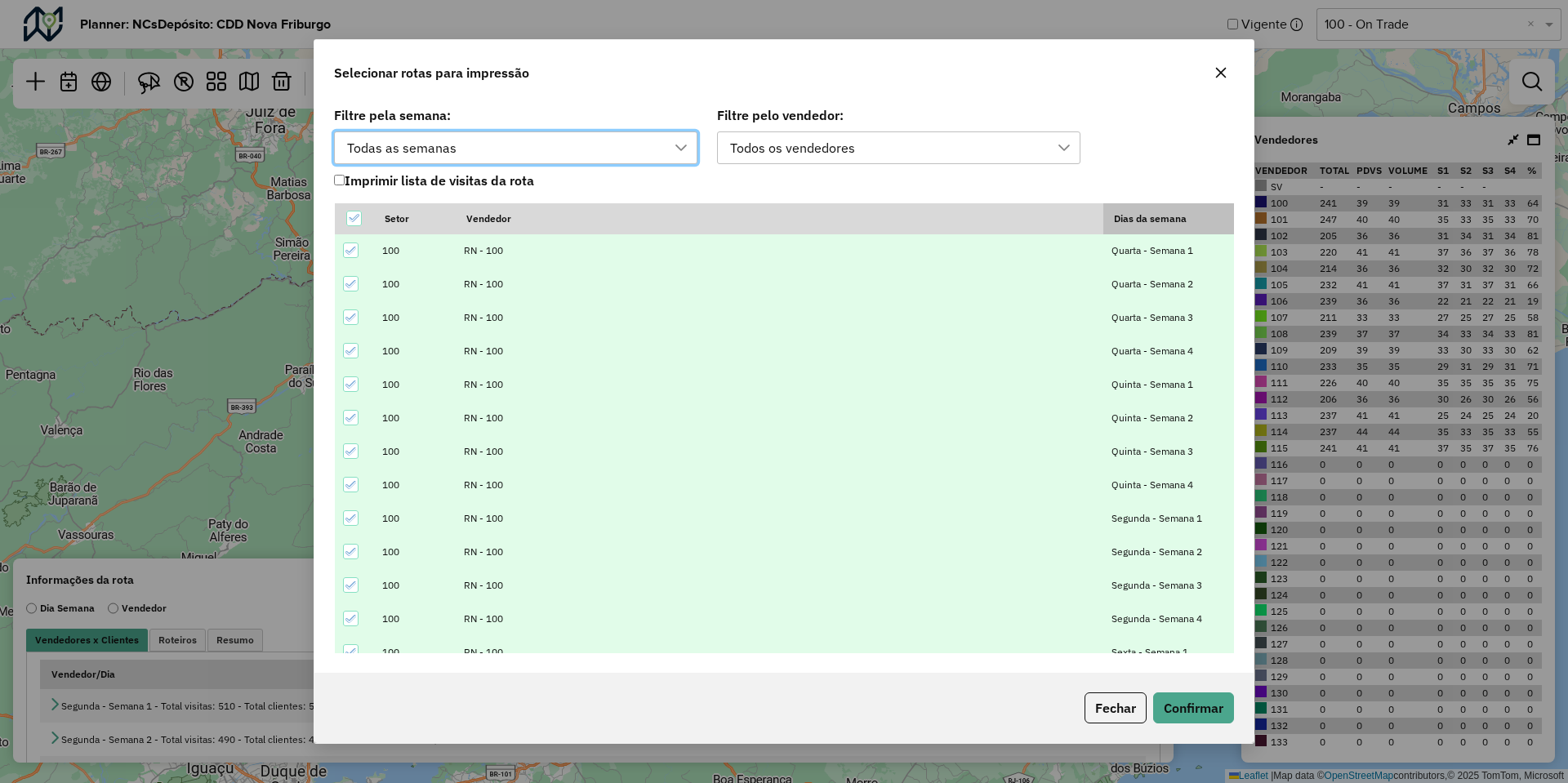
click at [1181, 229] on th "Dias da semana" at bounding box center [1168, 219] width 131 height 31
click at [1180, 212] on th "Dias da semana" at bounding box center [1168, 219] width 131 height 31
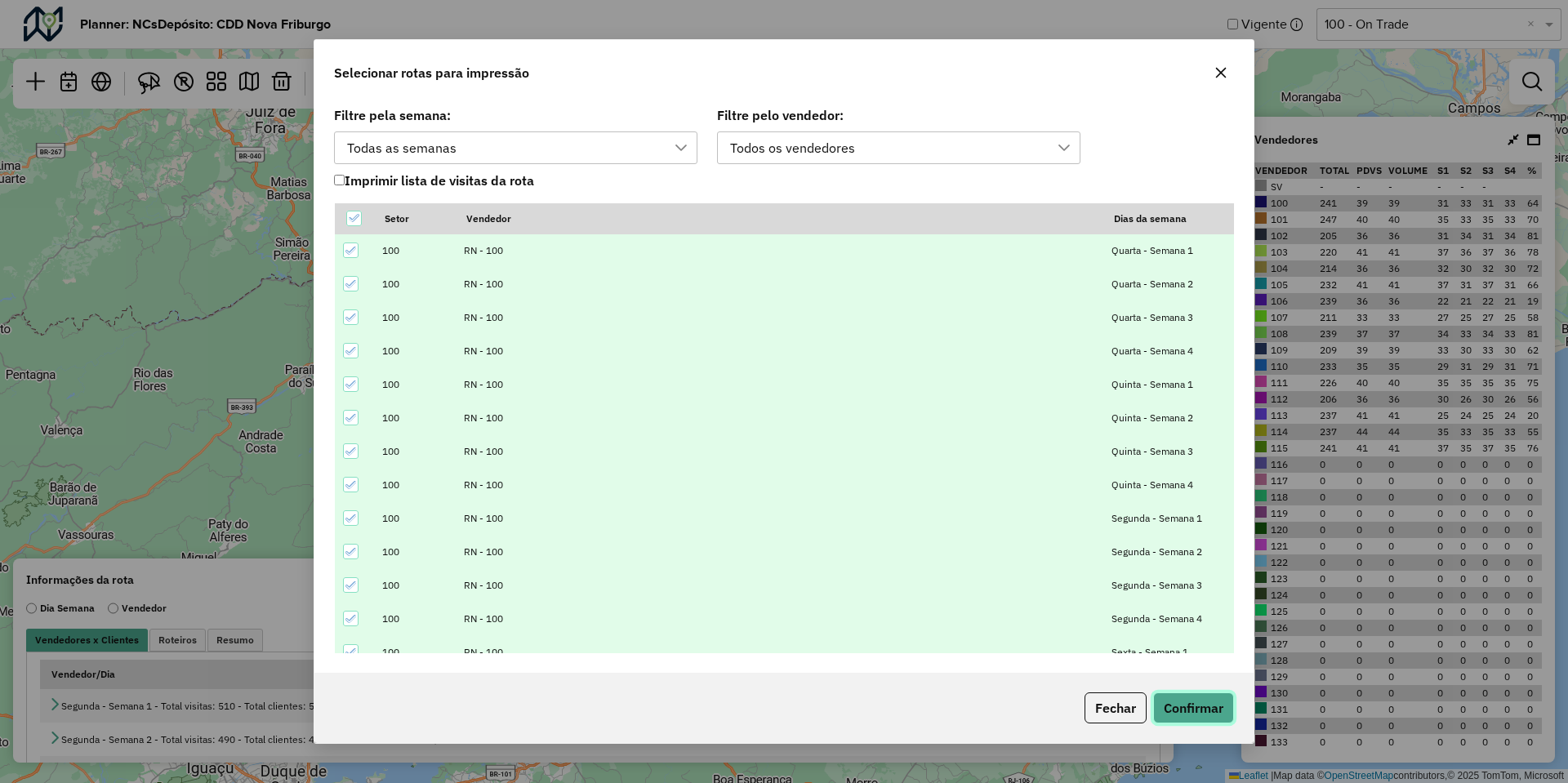
click at [1188, 707] on button "Confirmar" at bounding box center [1193, 708] width 81 height 31
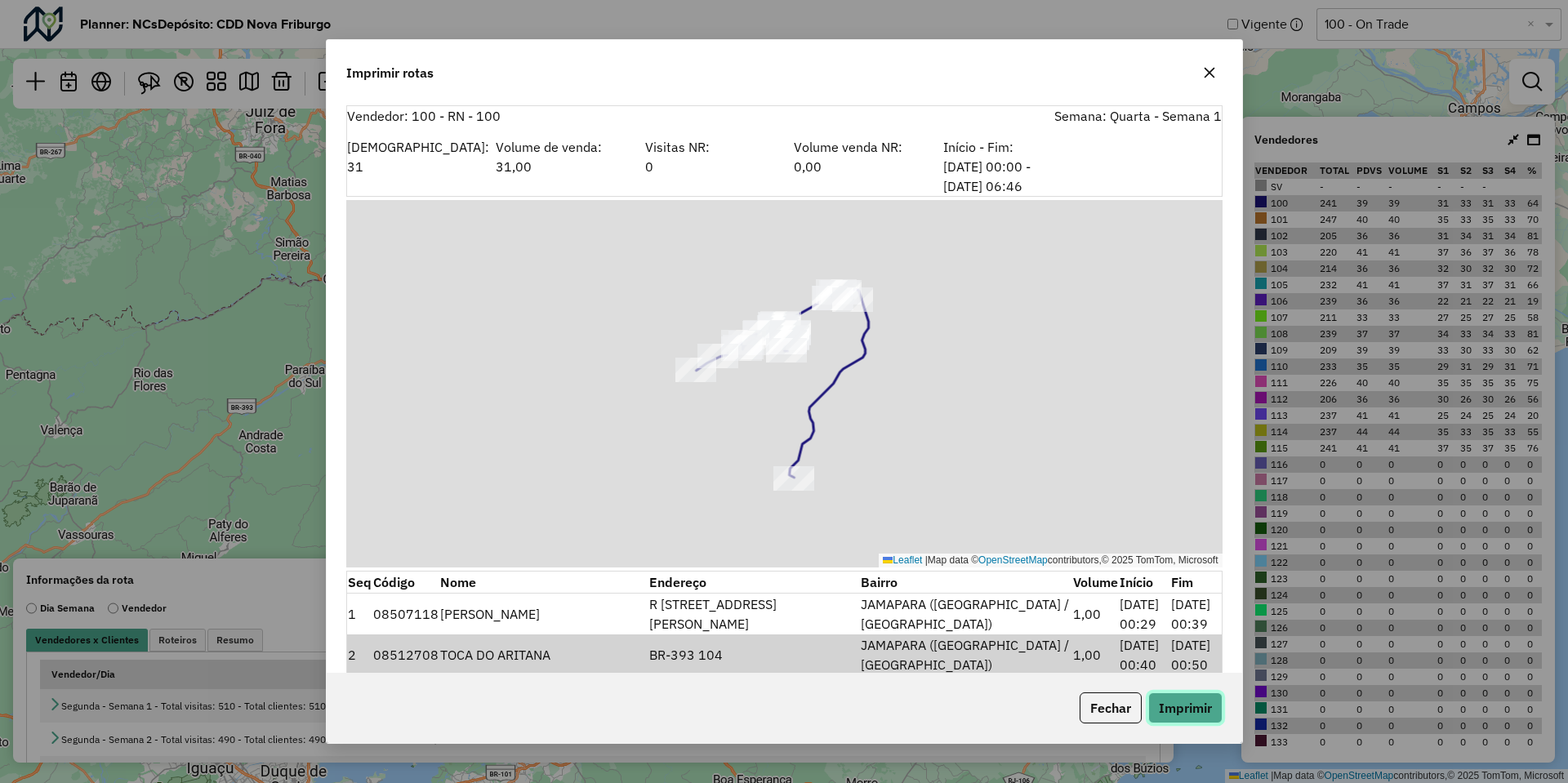
click at [1187, 705] on button "Imprimir" at bounding box center [1185, 708] width 74 height 31
drag, startPoint x: 1100, startPoint y: 706, endPoint x: 1017, endPoint y: 559, distance: 168.8
click at [1100, 706] on button "Fechar" at bounding box center [1110, 708] width 62 height 31
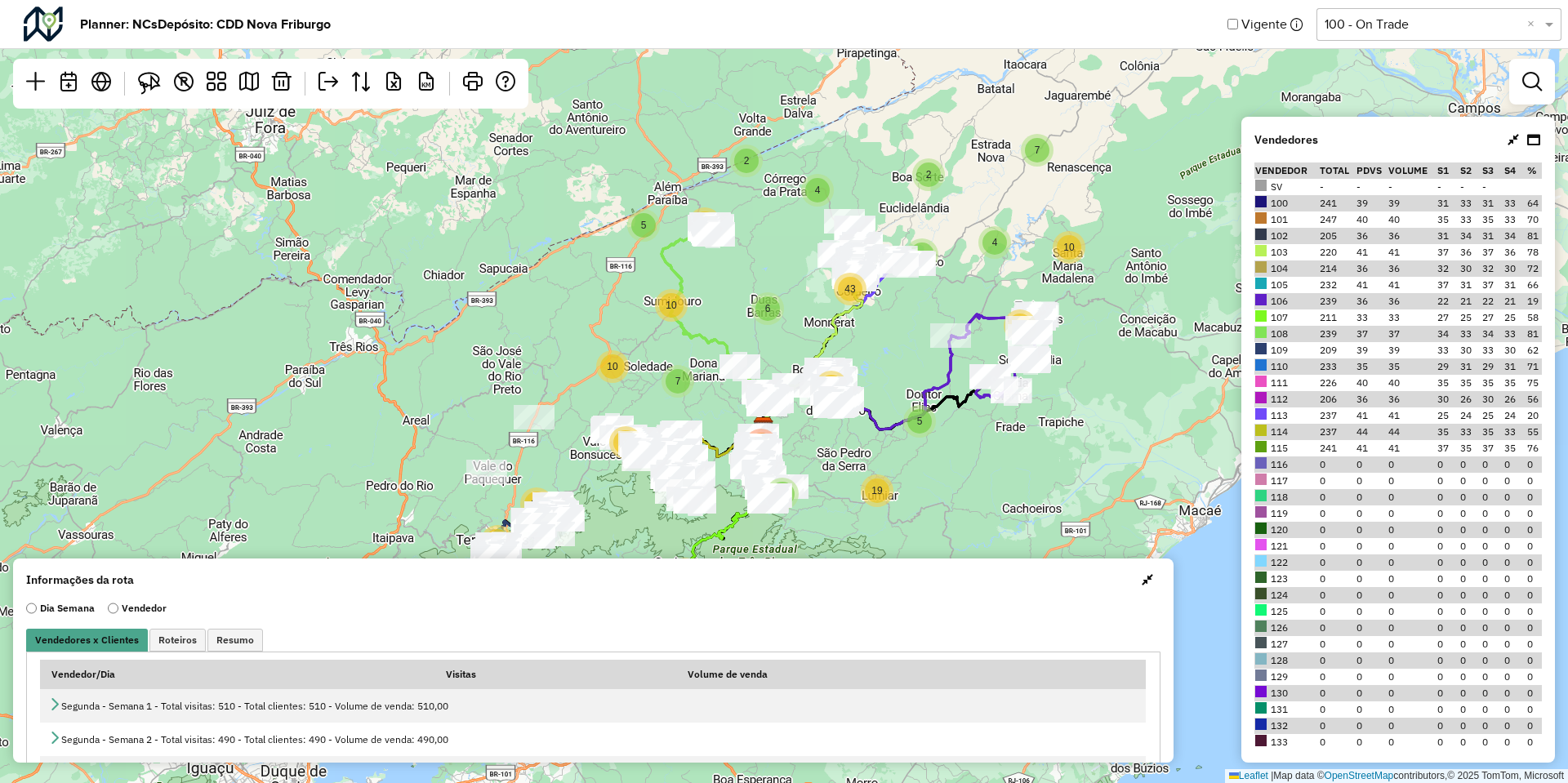
click at [1414, 15] on input "text" at bounding box center [1422, 24] width 196 height 19
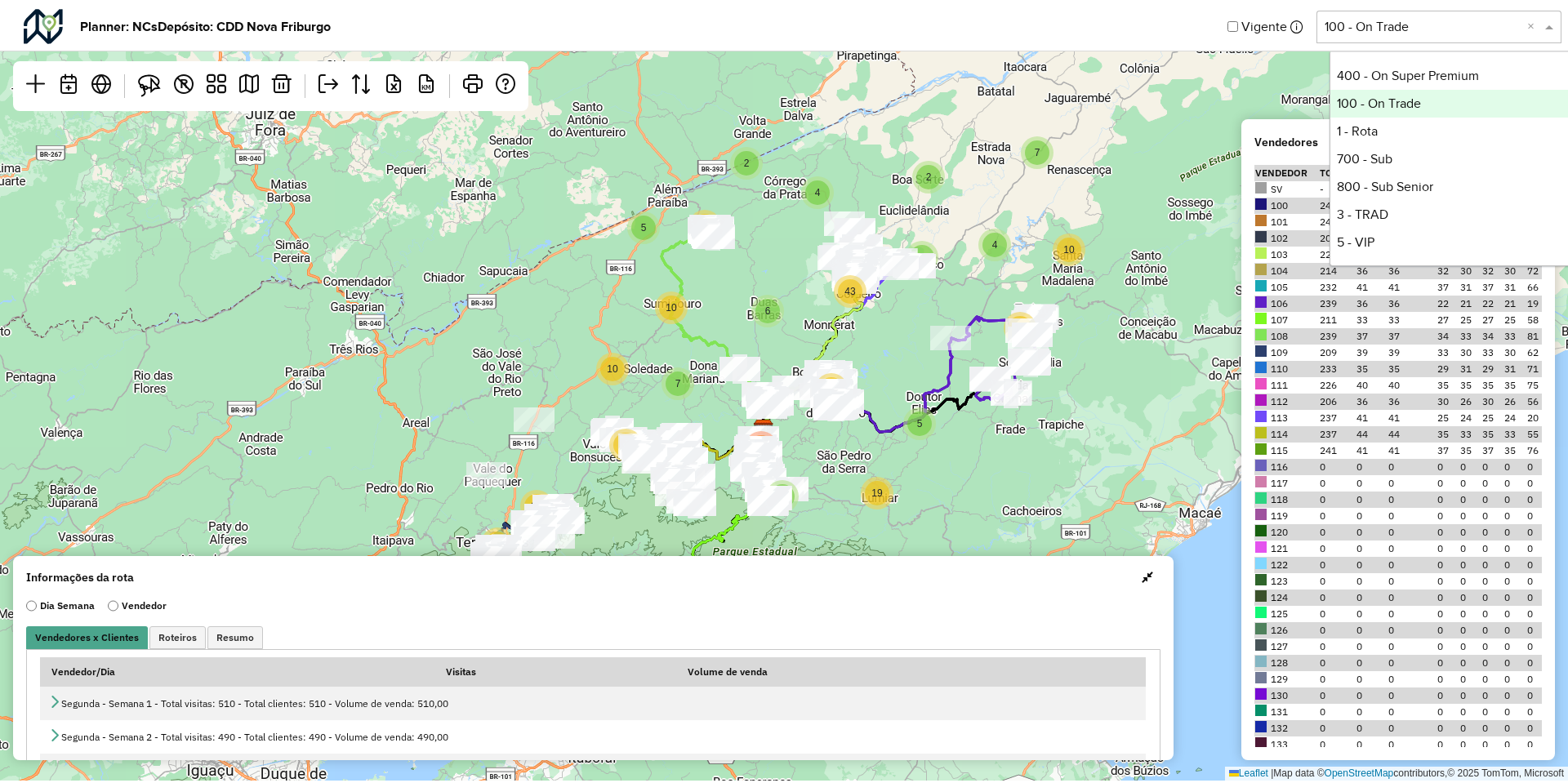
scroll to position [168, 0]
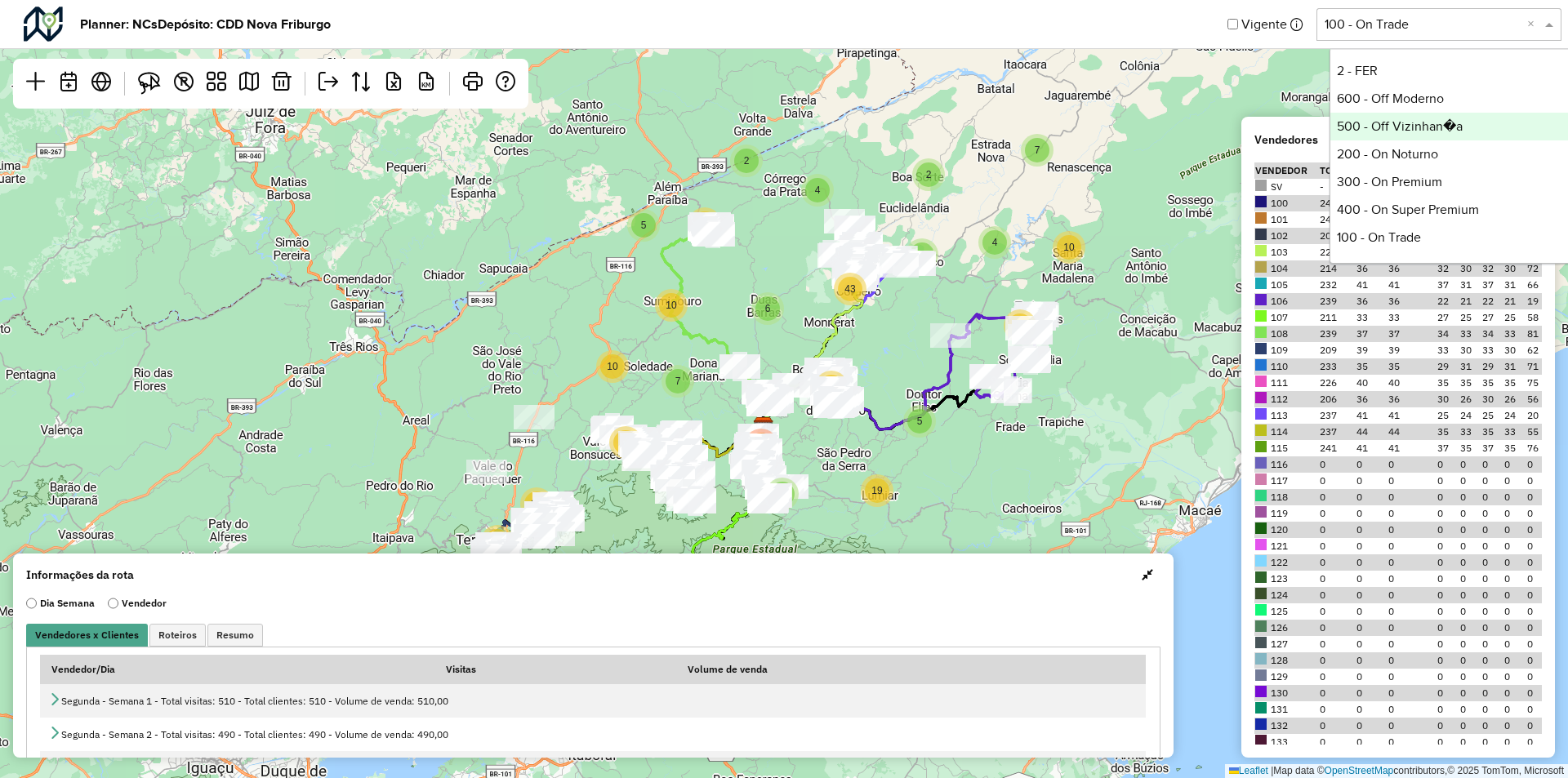
click at [1424, 124] on div "500 - Off Vizinhan�a" at bounding box center [1451, 126] width 243 height 28
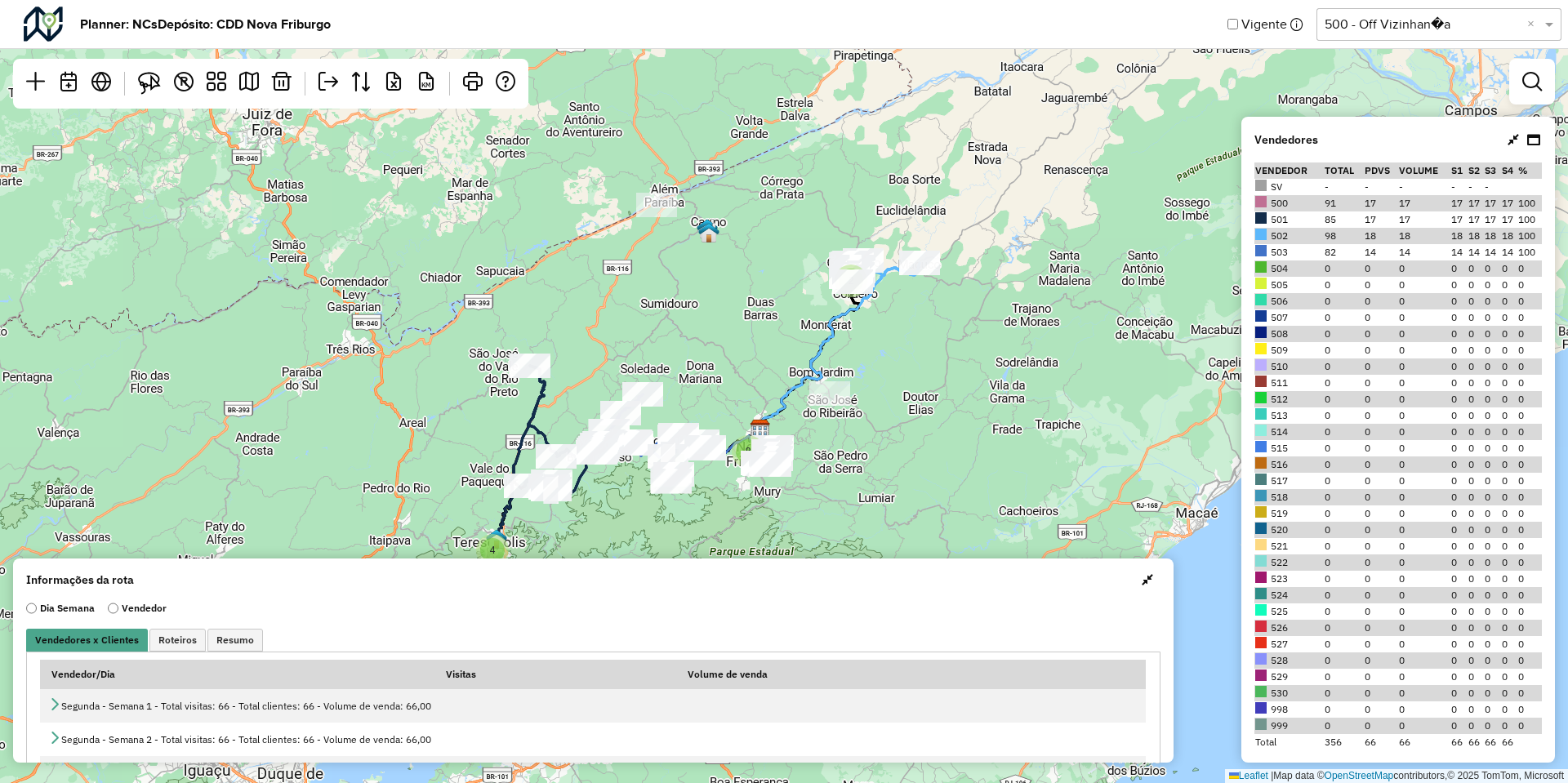
click at [1140, 587] on button "button" at bounding box center [1147, 580] width 26 height 26
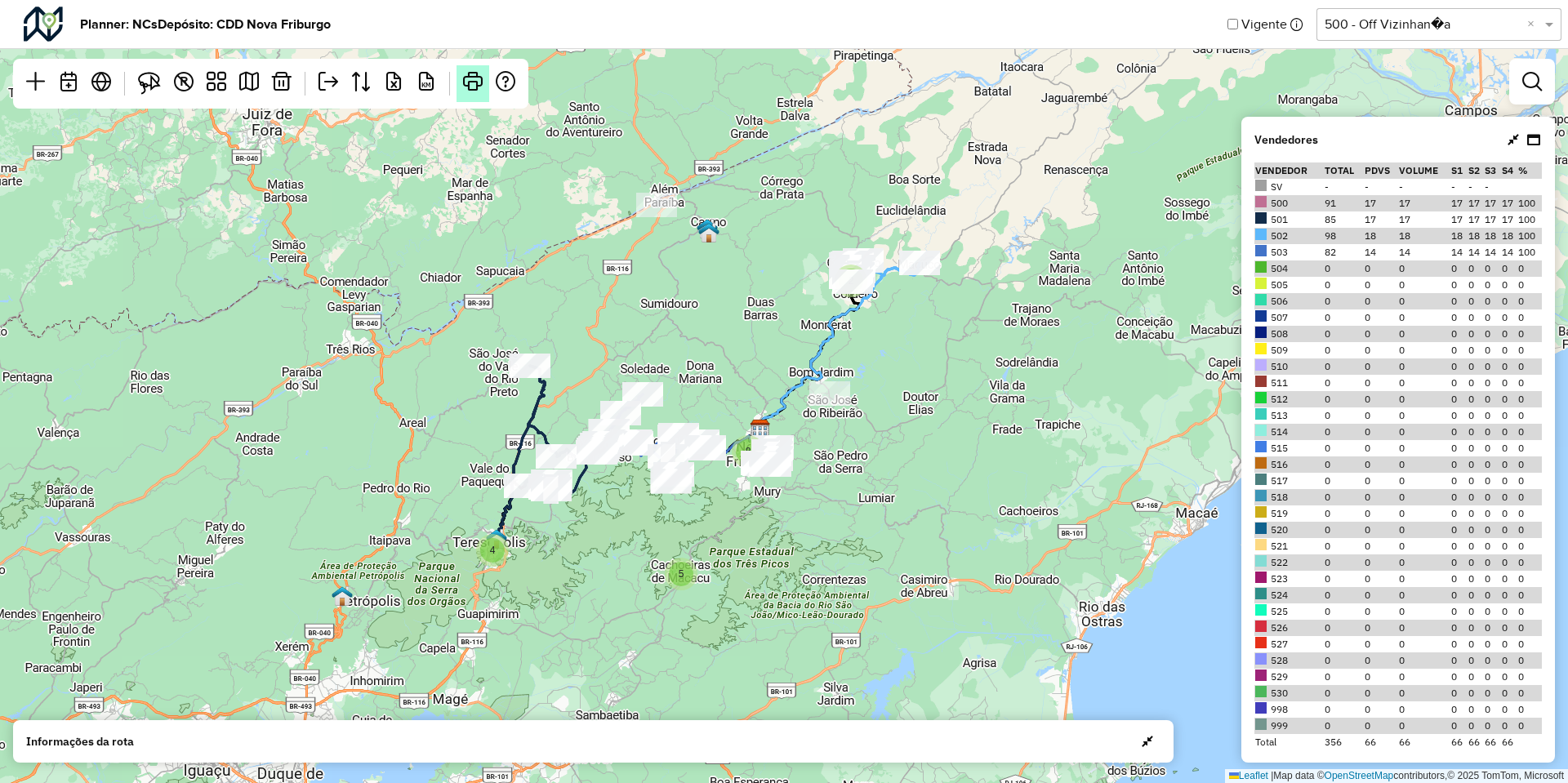
click at [461, 84] on link at bounding box center [472, 84] width 32 height 37
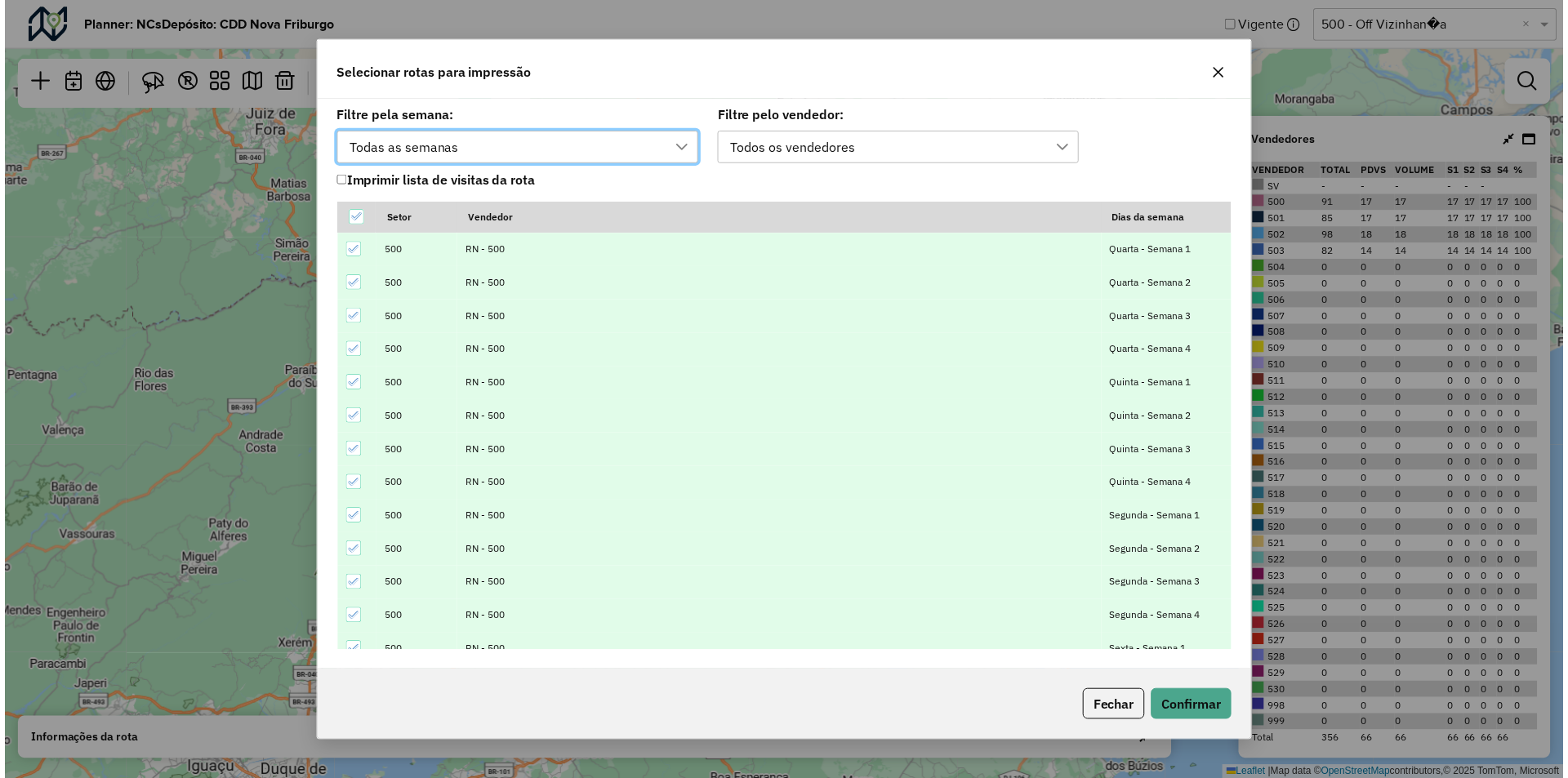
scroll to position [12, 74]
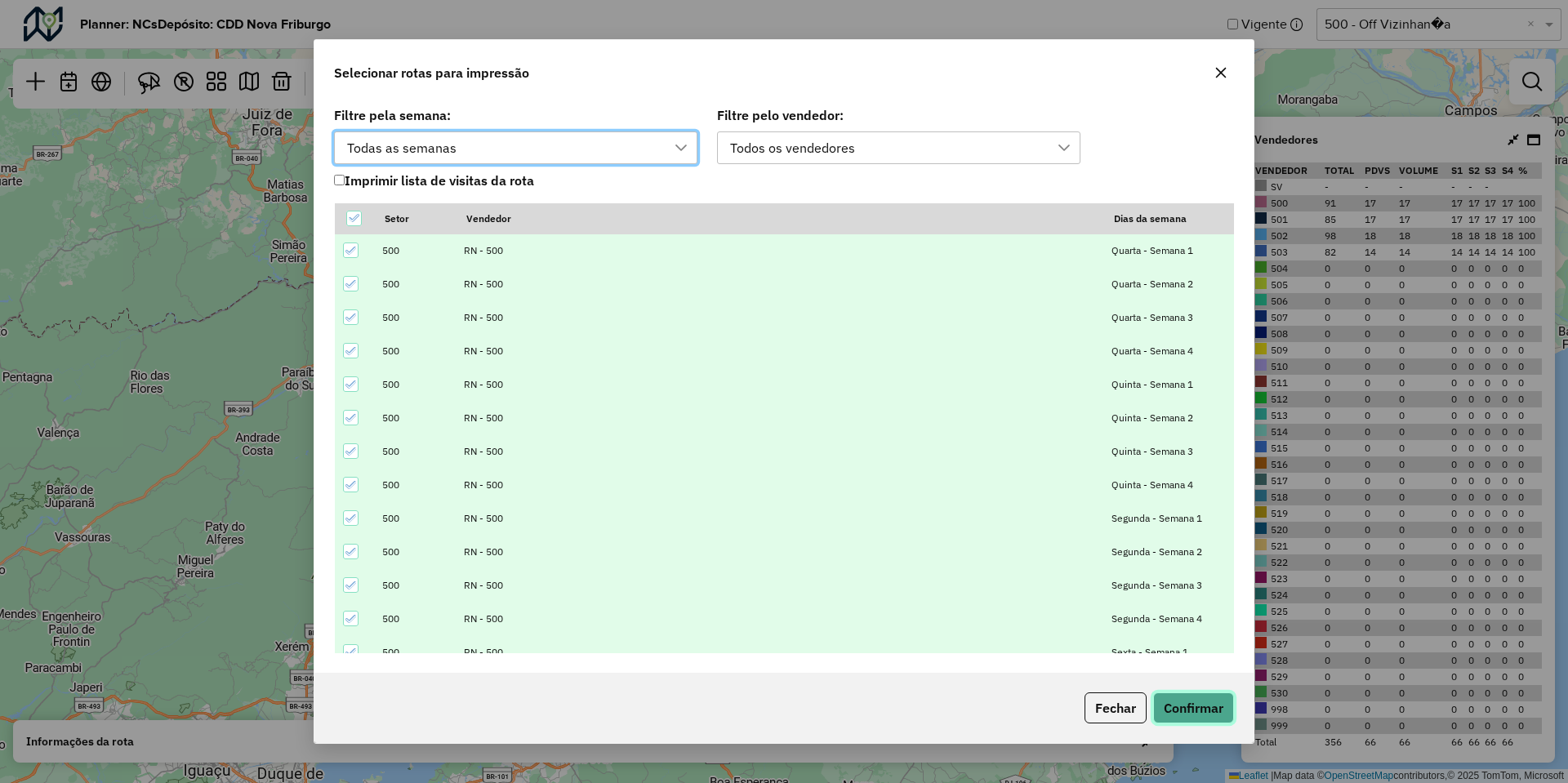
click at [1209, 715] on button "Confirmar" at bounding box center [1193, 708] width 81 height 31
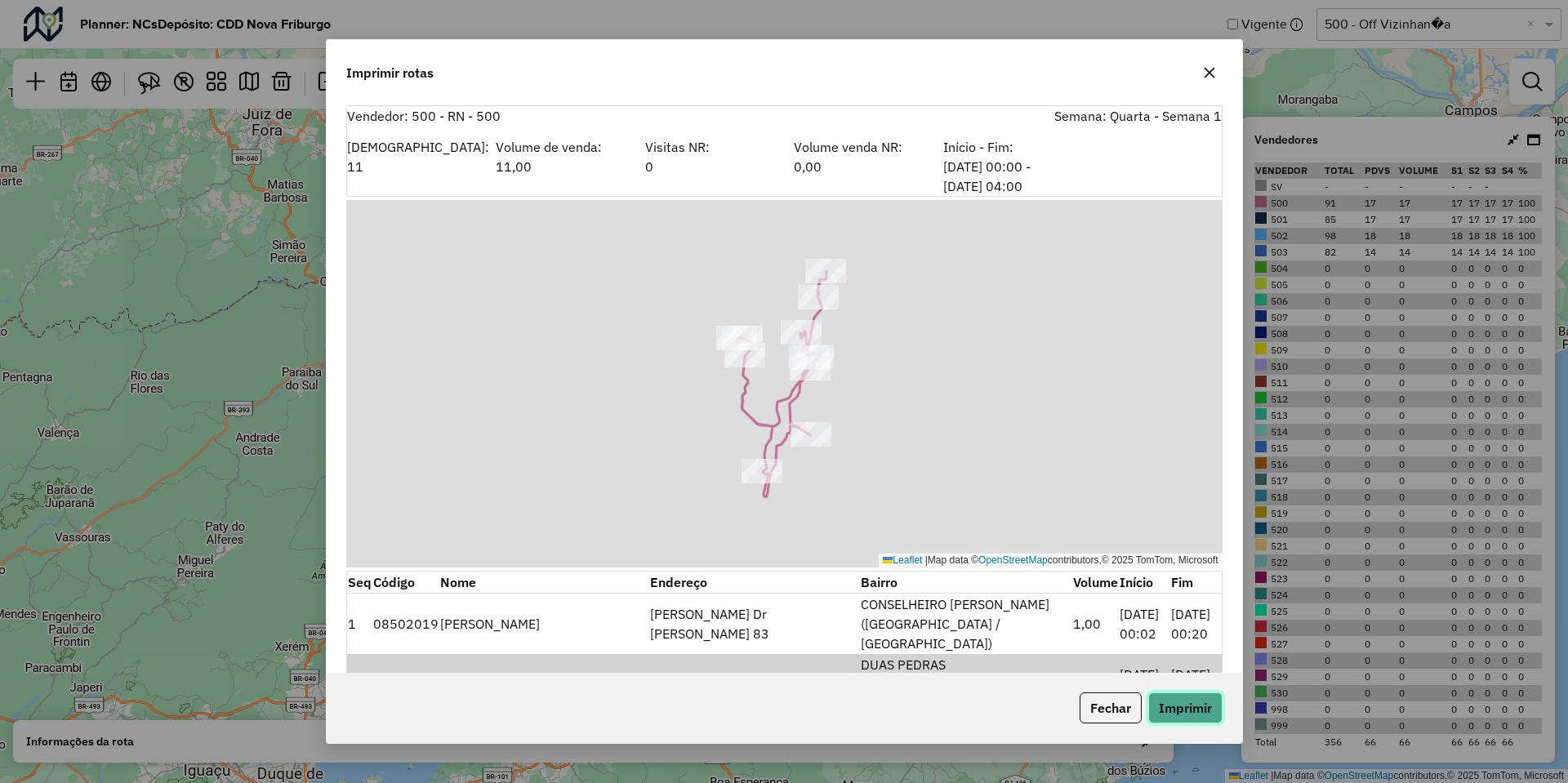
click at [1209, 715] on button "Imprimir" at bounding box center [1185, 708] width 74 height 31
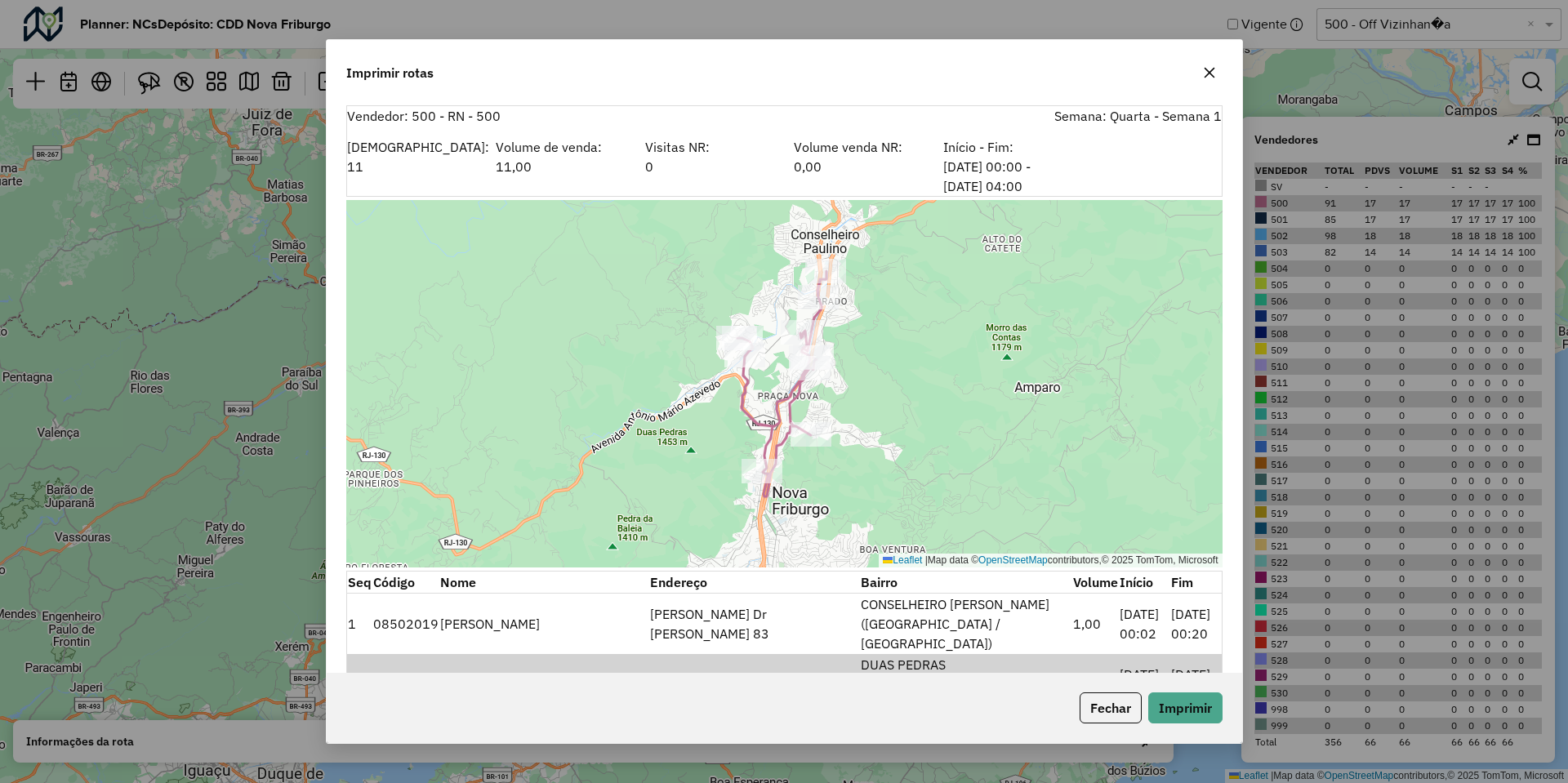
click at [1210, 70] on icon "button" at bounding box center [1209, 72] width 13 height 13
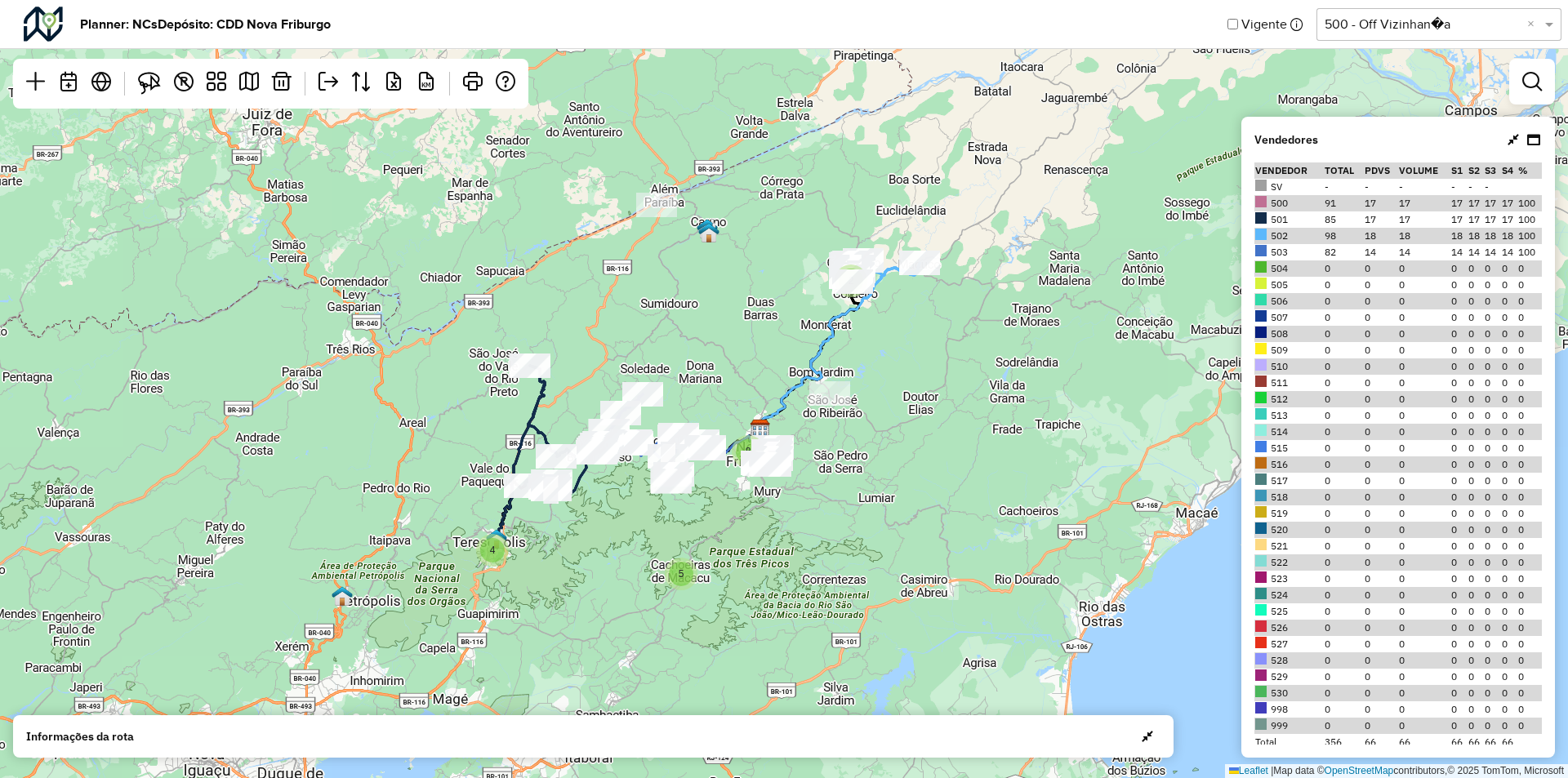
click at [1339, 22] on input "text" at bounding box center [1422, 24] width 196 height 19
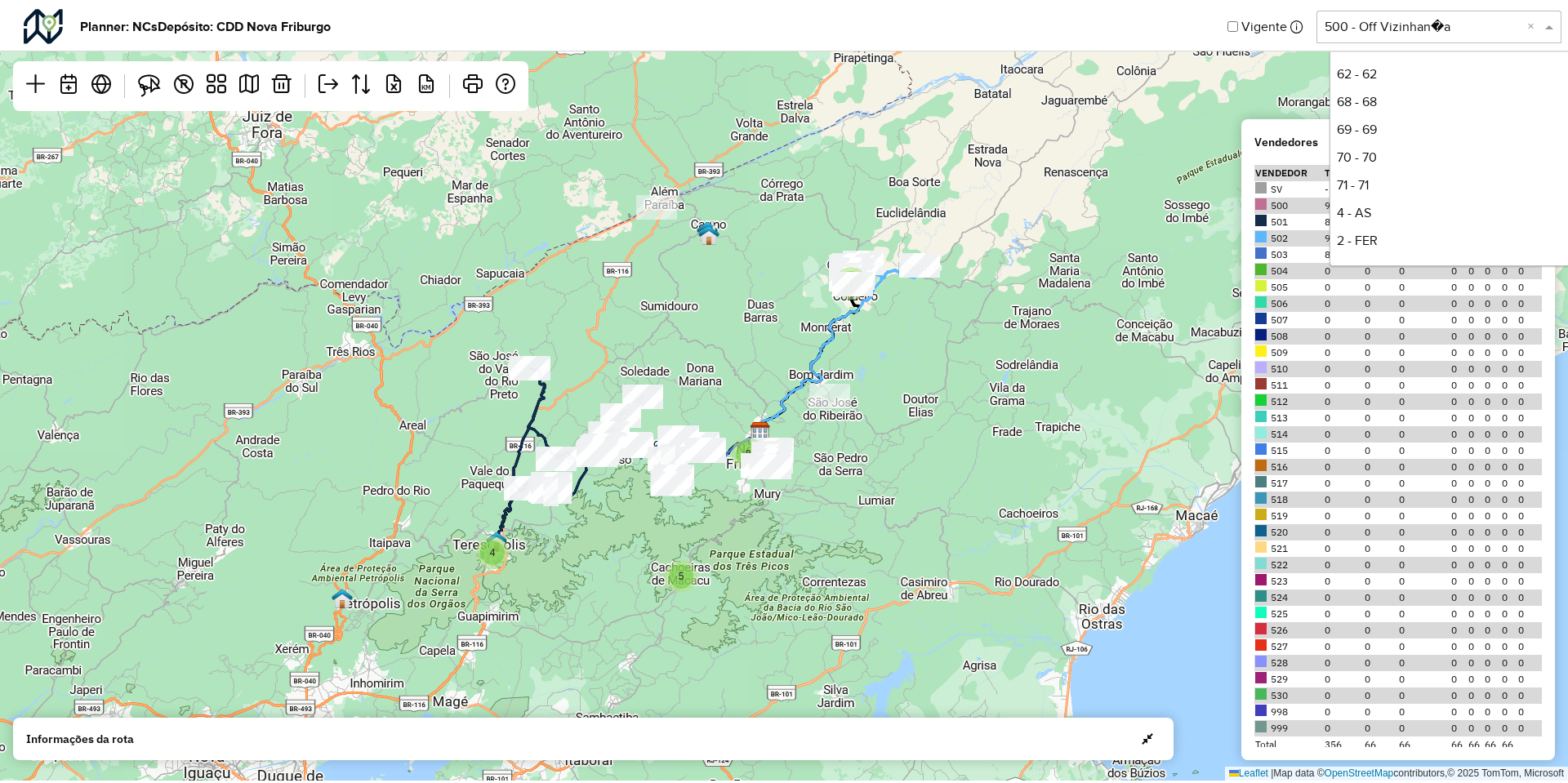
scroll to position [223, 0]
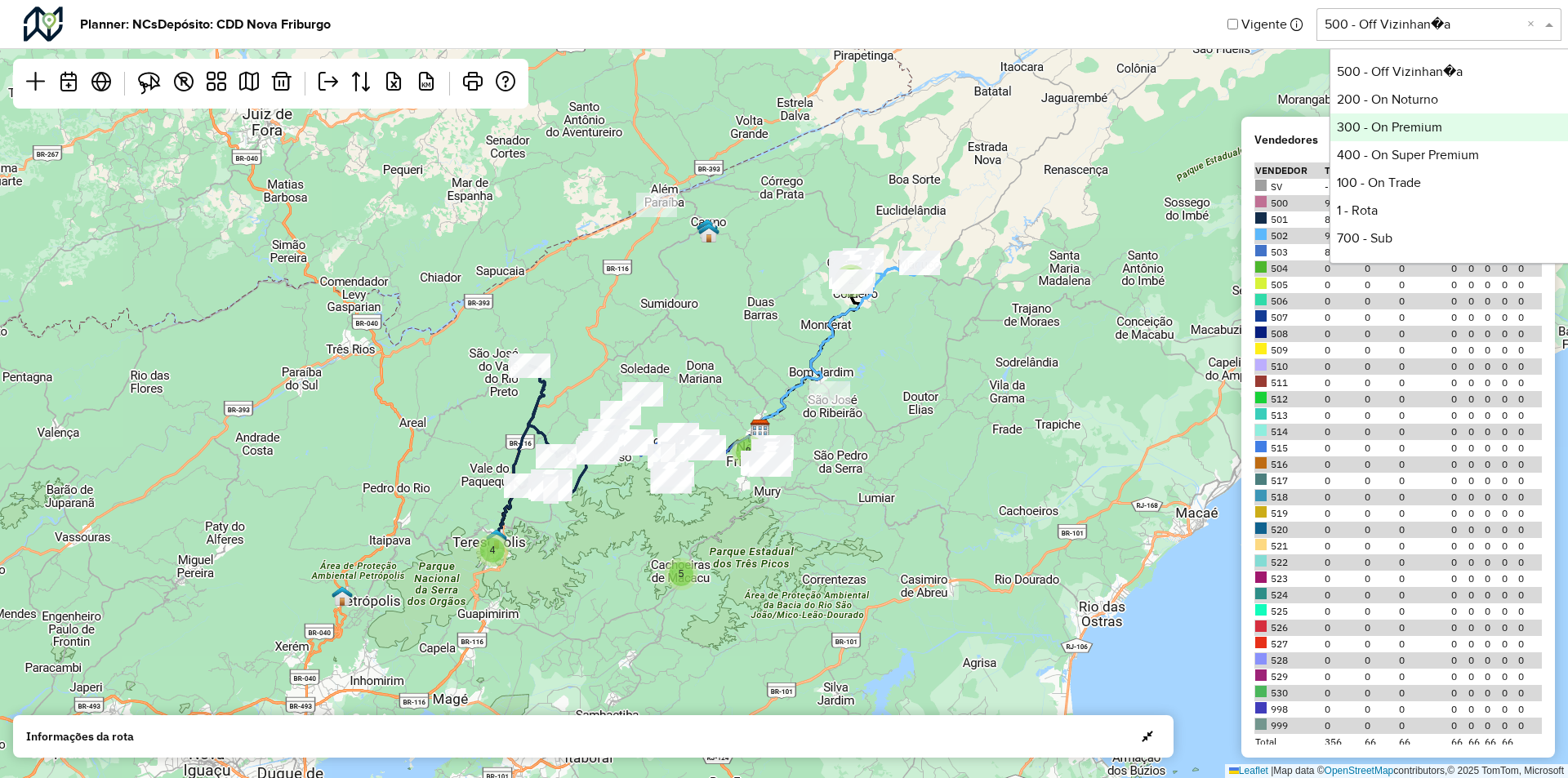
click at [1363, 120] on div "300 - On Premium" at bounding box center [1451, 127] width 243 height 28
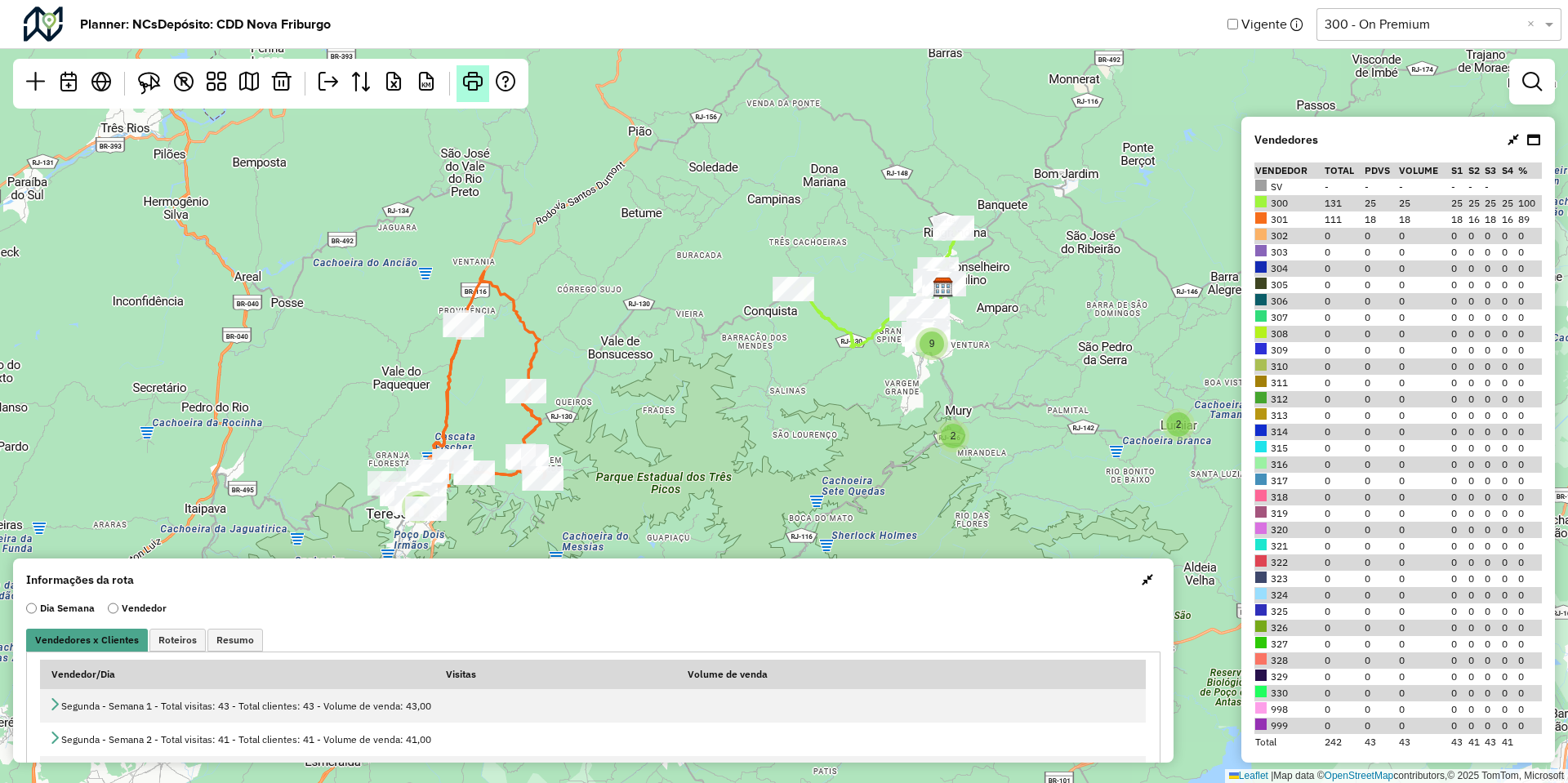
click at [465, 72] on em at bounding box center [473, 81] width 19 height 19
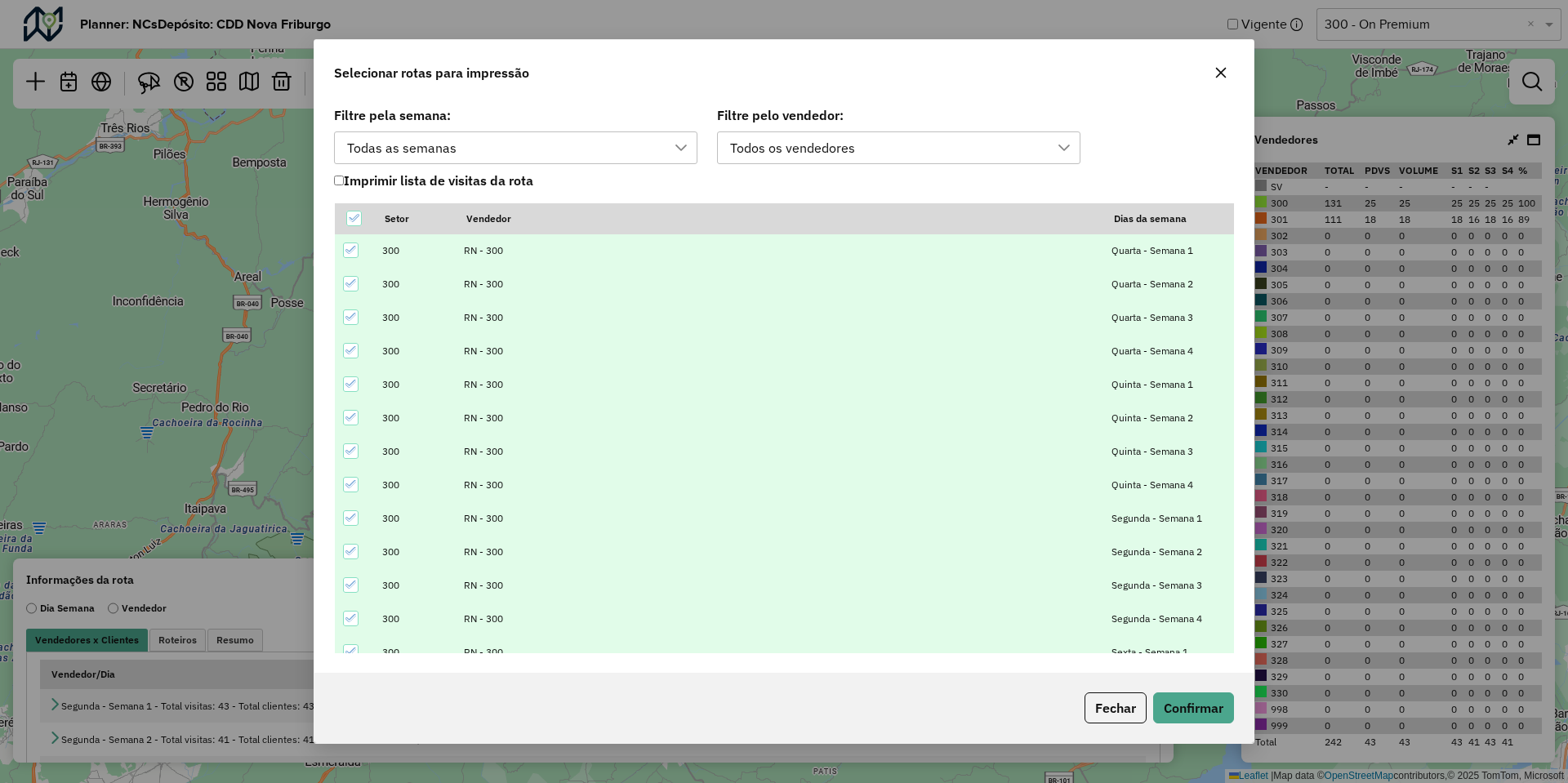
scroll to position [12, 74]
click at [1231, 705] on button "Confirmar" at bounding box center [1193, 708] width 81 height 31
